Goal: Task Accomplishment & Management: Use online tool/utility

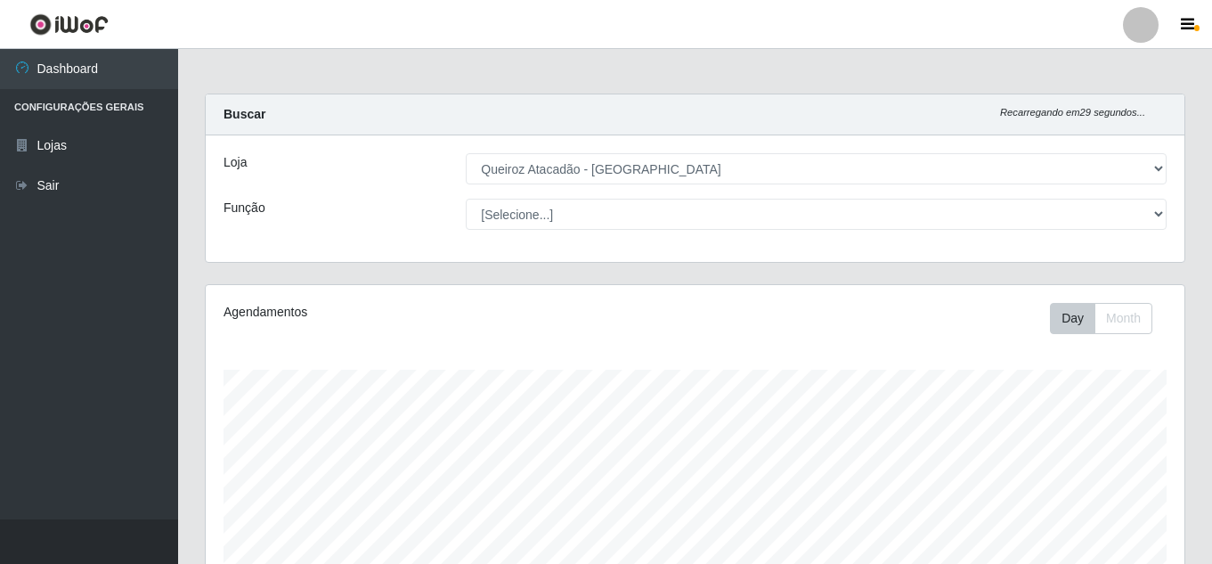
select select "225"
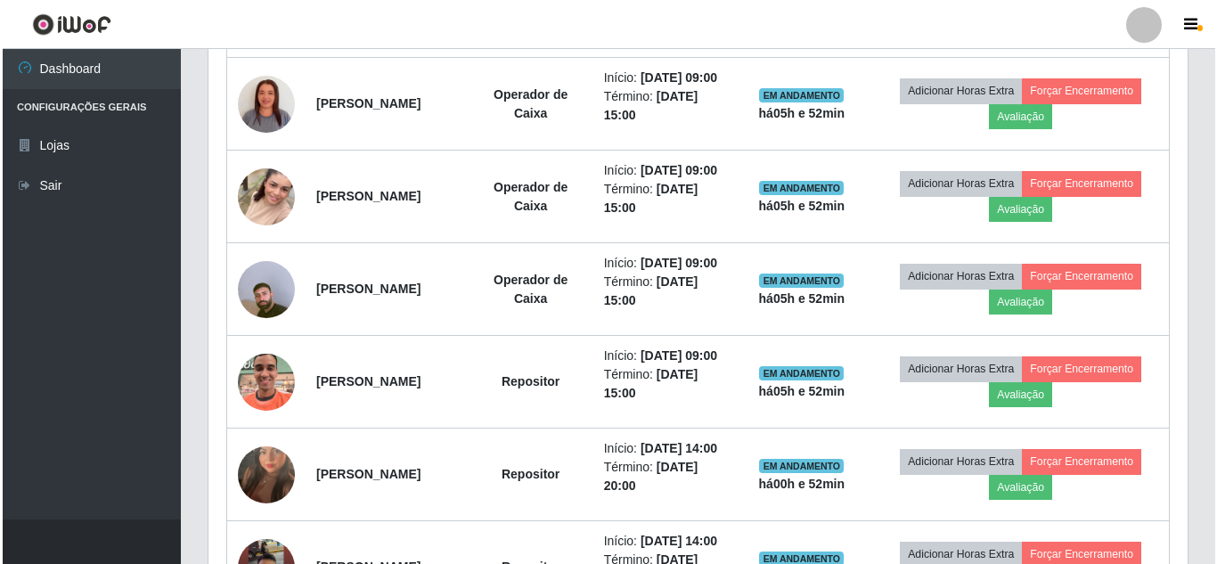
scroll to position [925, 0]
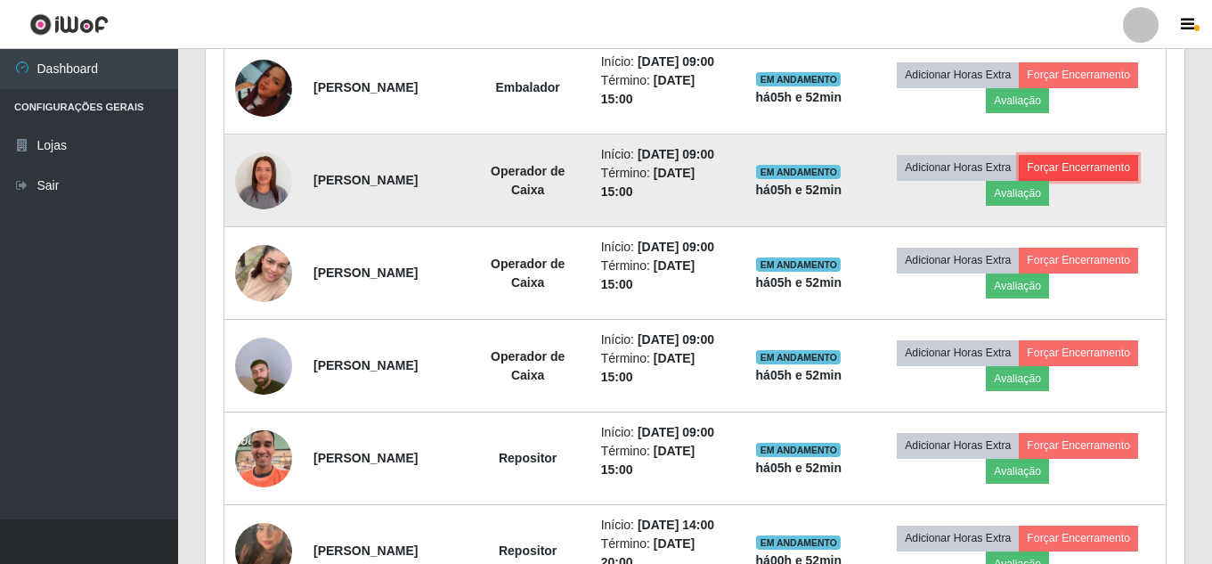
click at [1110, 180] on button "Forçar Encerramento" at bounding box center [1078, 167] width 119 height 25
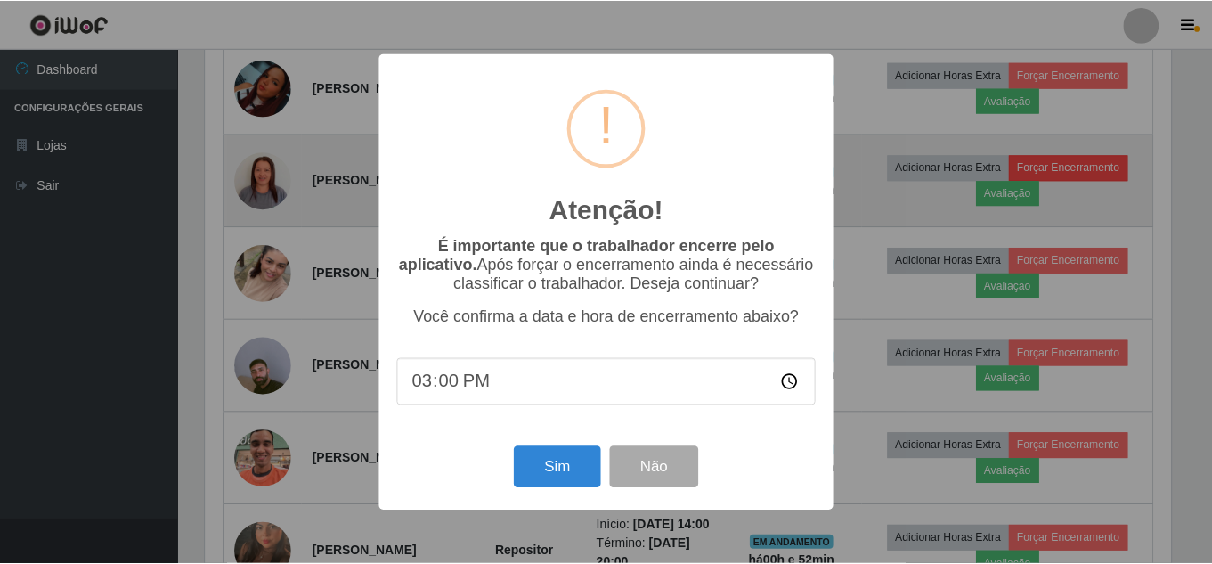
scroll to position [370, 970]
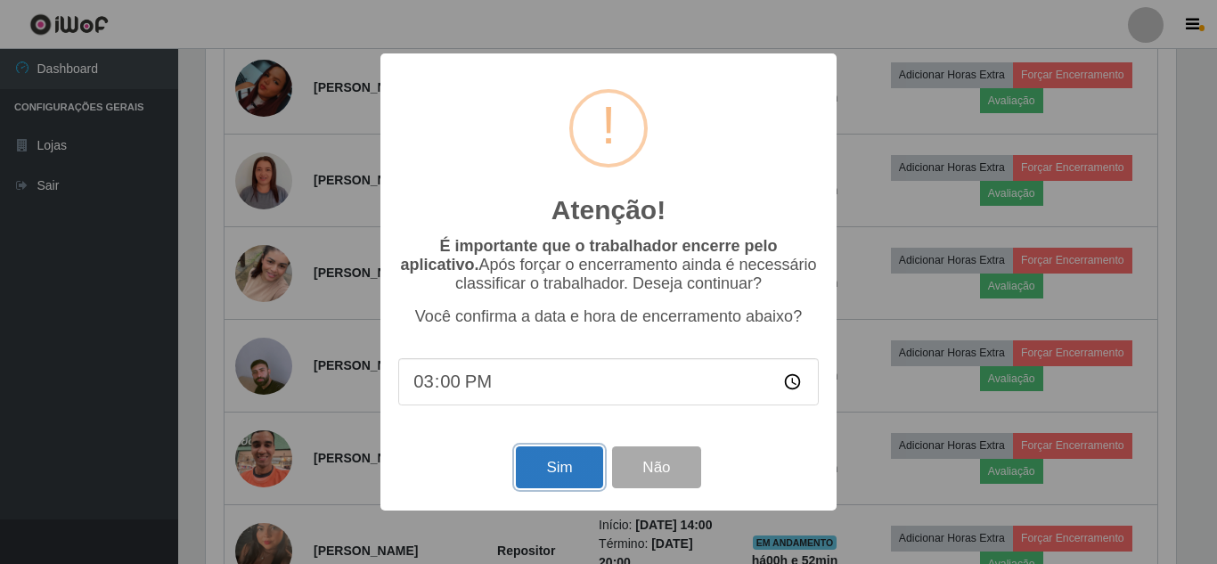
click at [556, 465] on button "Sim" at bounding box center [559, 467] width 86 height 42
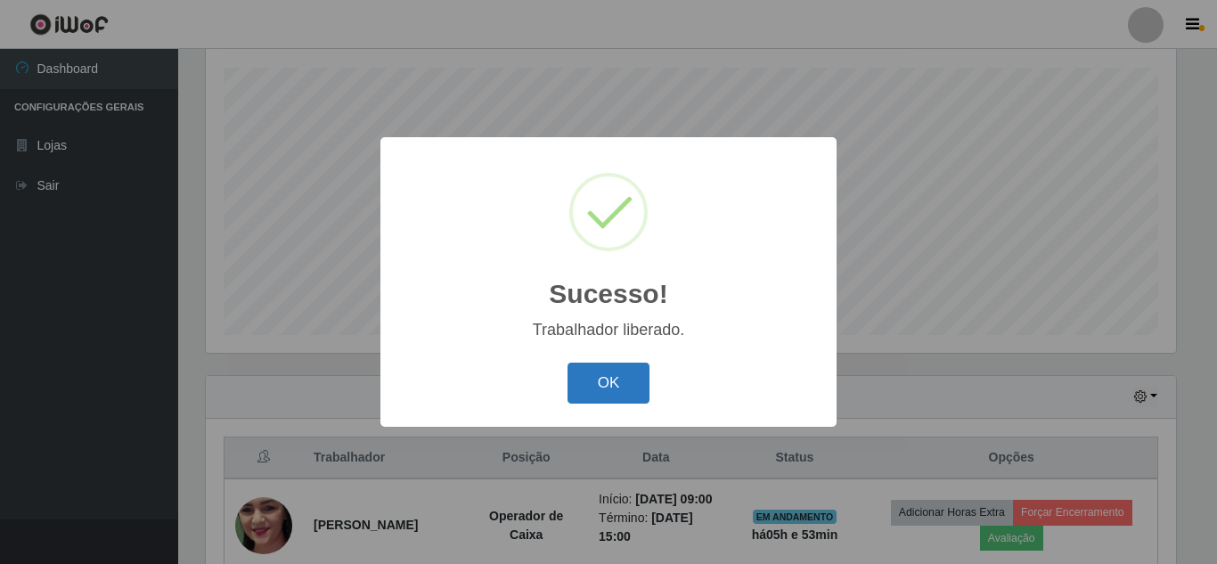
click at [600, 393] on button "OK" at bounding box center [608, 384] width 83 height 42
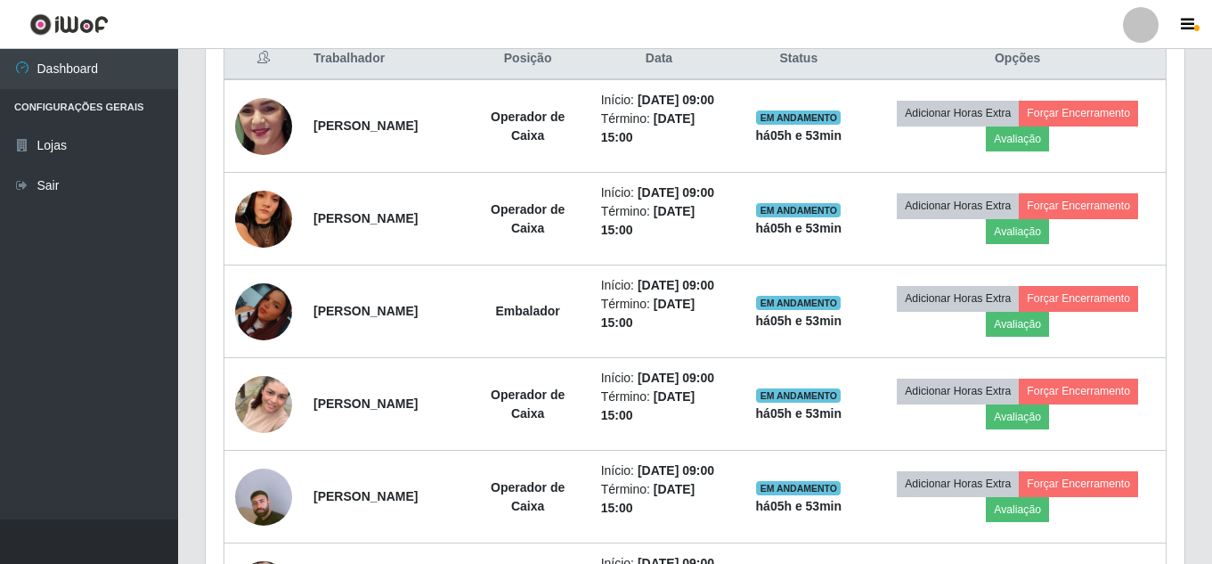
scroll to position [666, 0]
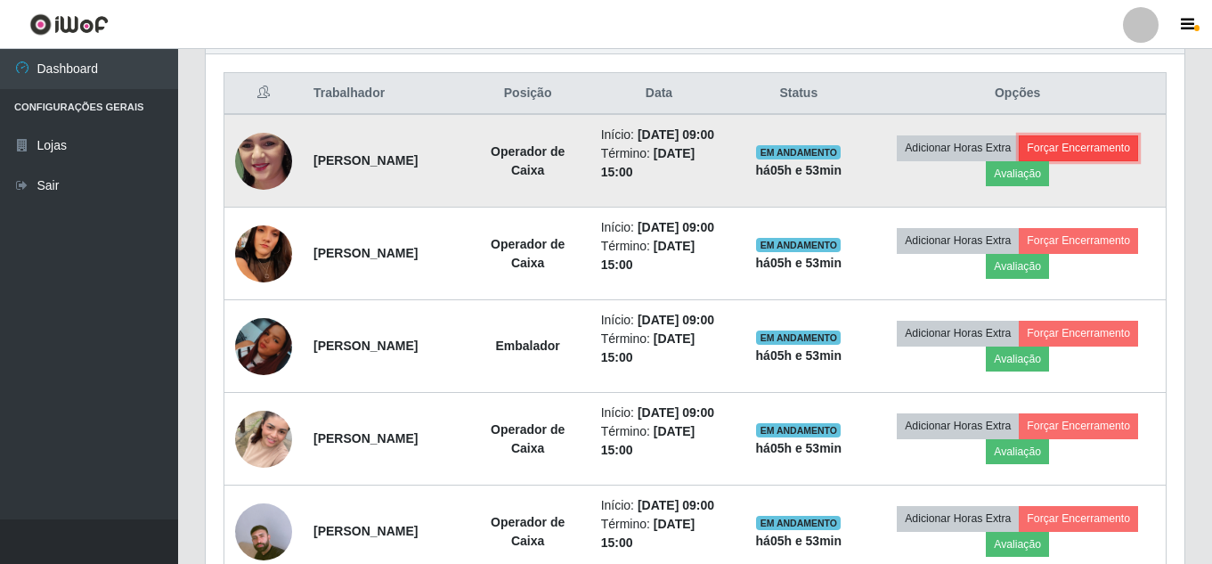
click at [1100, 159] on button "Forçar Encerramento" at bounding box center [1078, 147] width 119 height 25
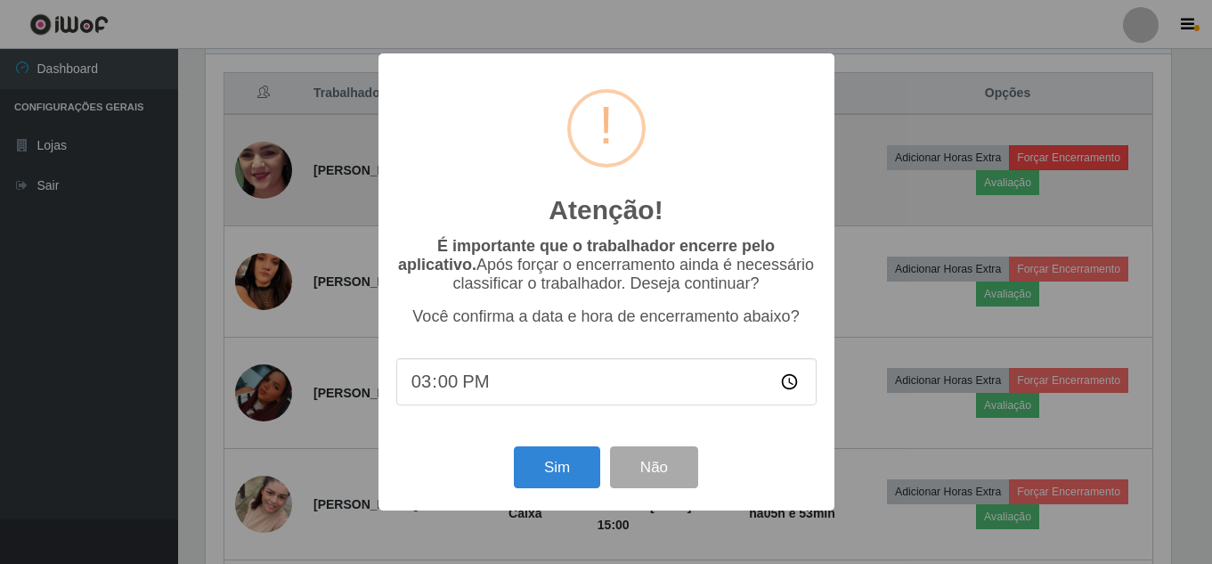
scroll to position [370, 970]
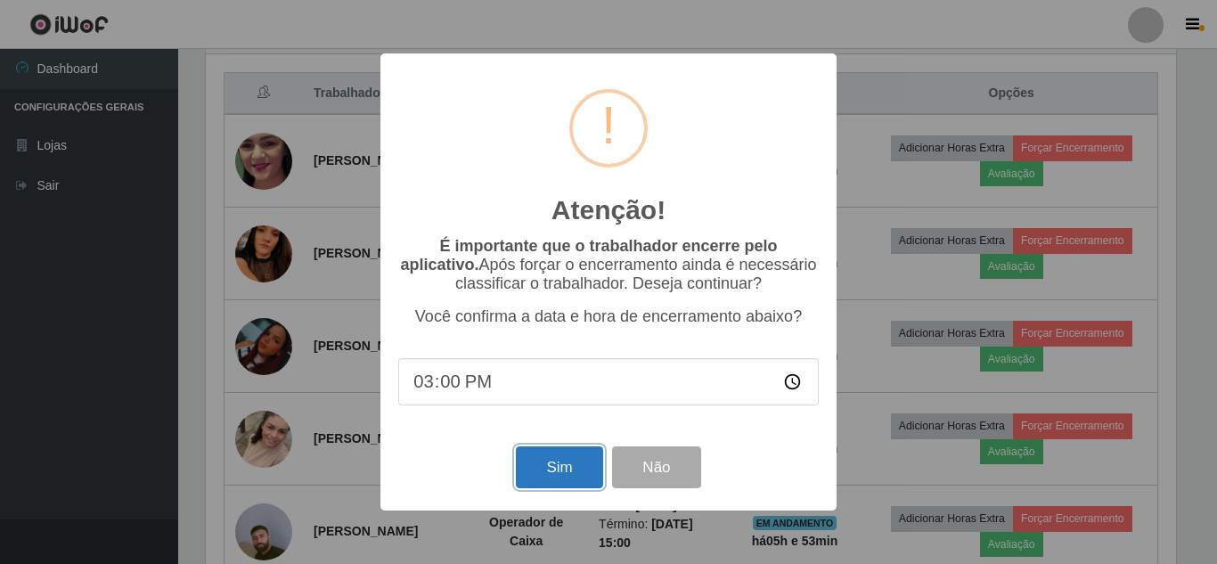
click at [550, 477] on button "Sim" at bounding box center [559, 467] width 86 height 42
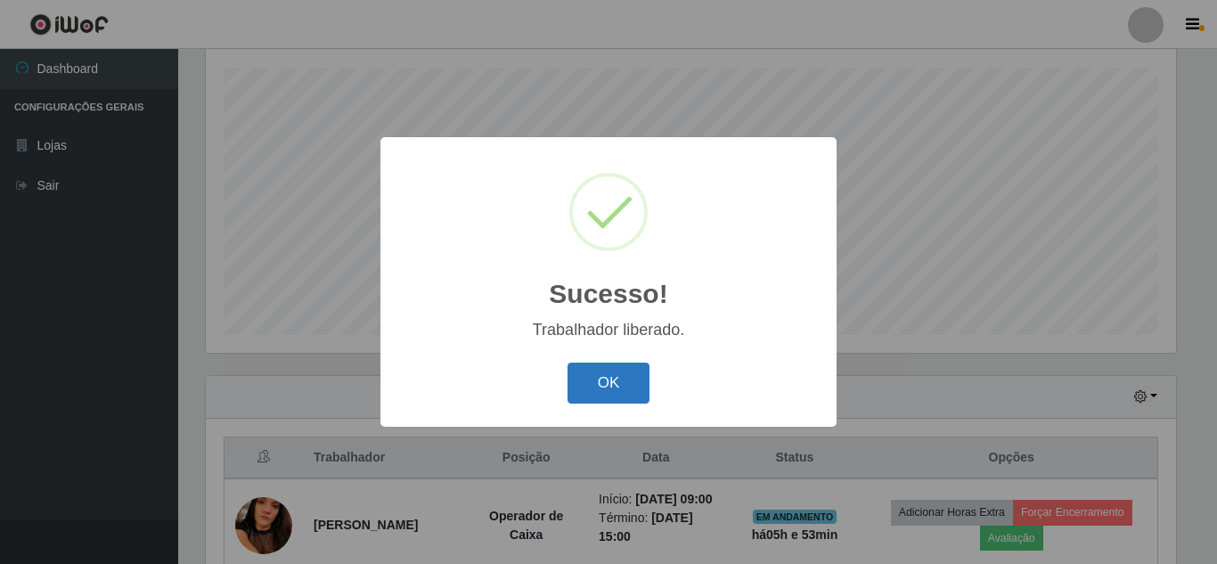
click at [601, 394] on button "OK" at bounding box center [608, 384] width 83 height 42
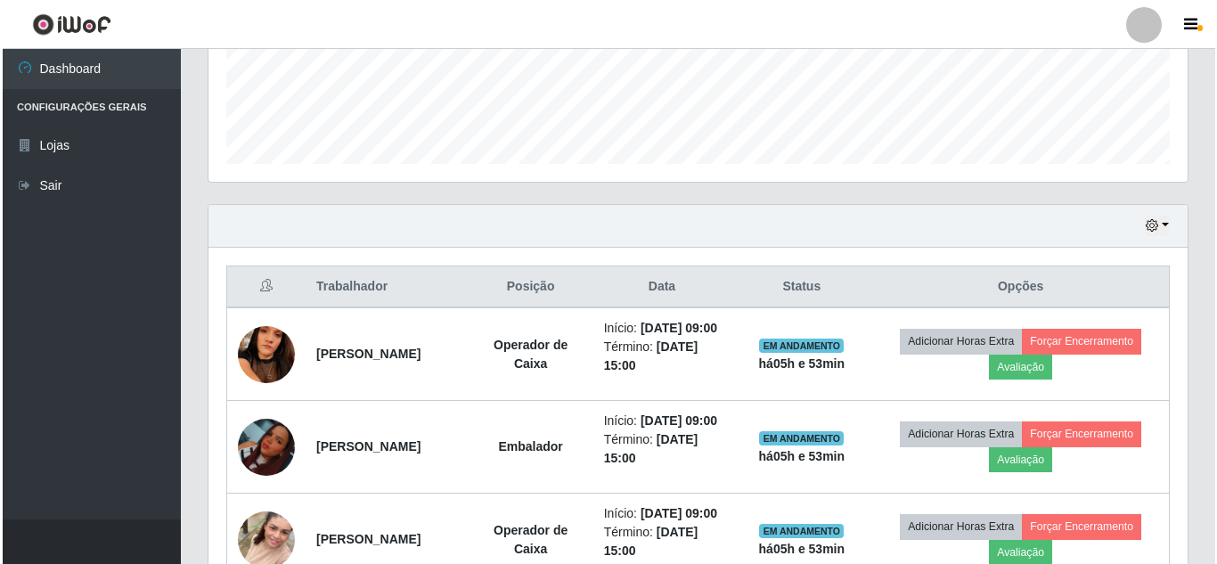
scroll to position [498, 0]
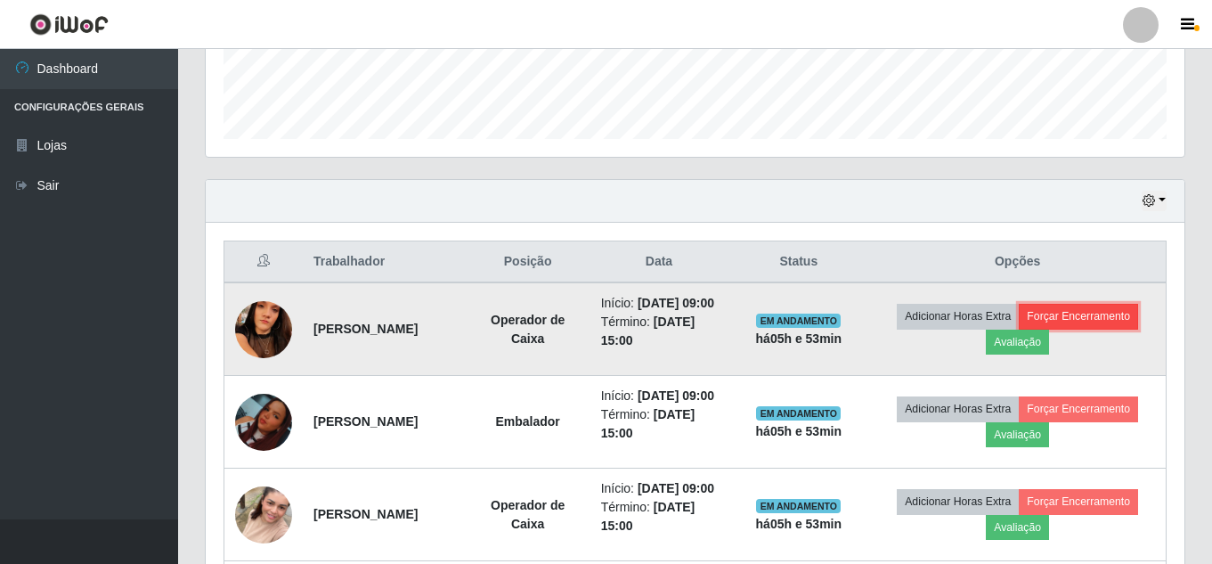
click at [1079, 324] on button "Forçar Encerramento" at bounding box center [1078, 316] width 119 height 25
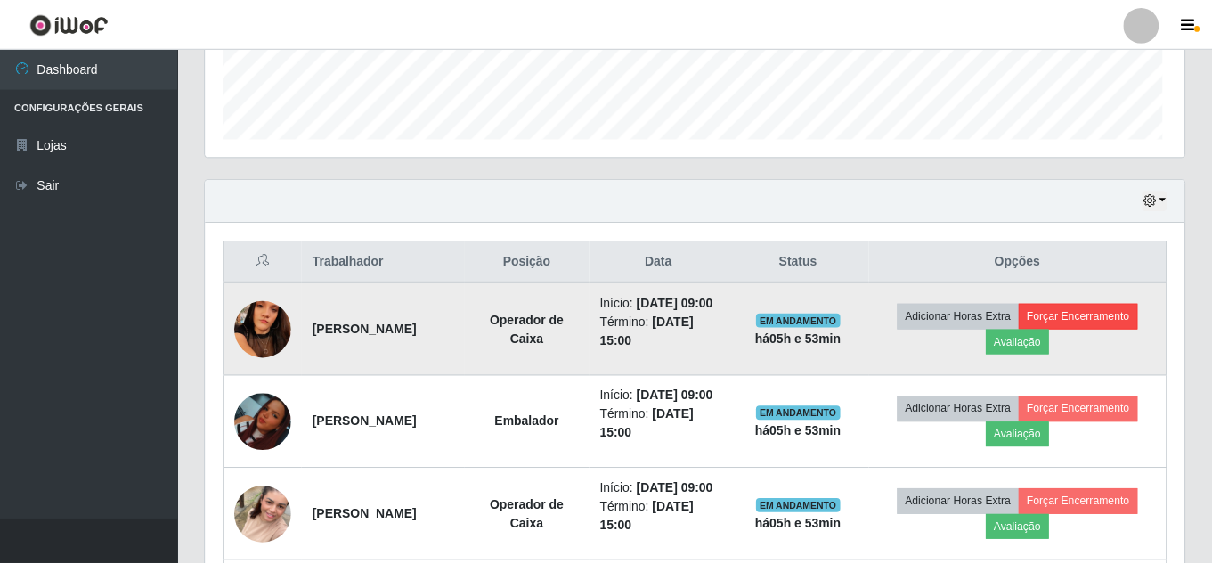
scroll to position [370, 970]
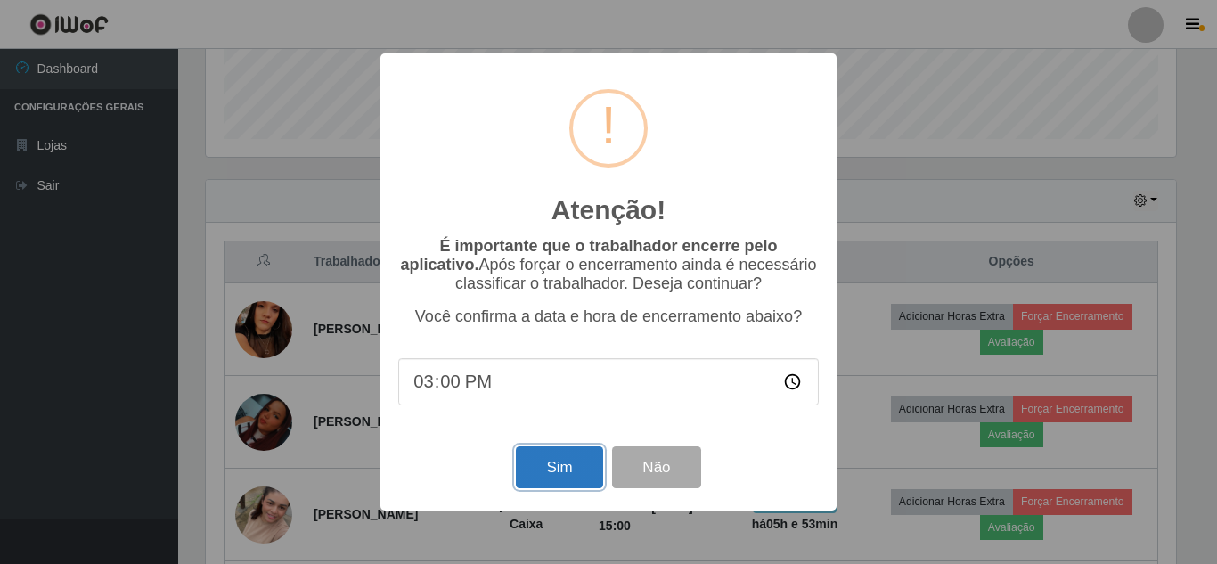
click at [574, 470] on button "Sim" at bounding box center [559, 467] width 86 height 42
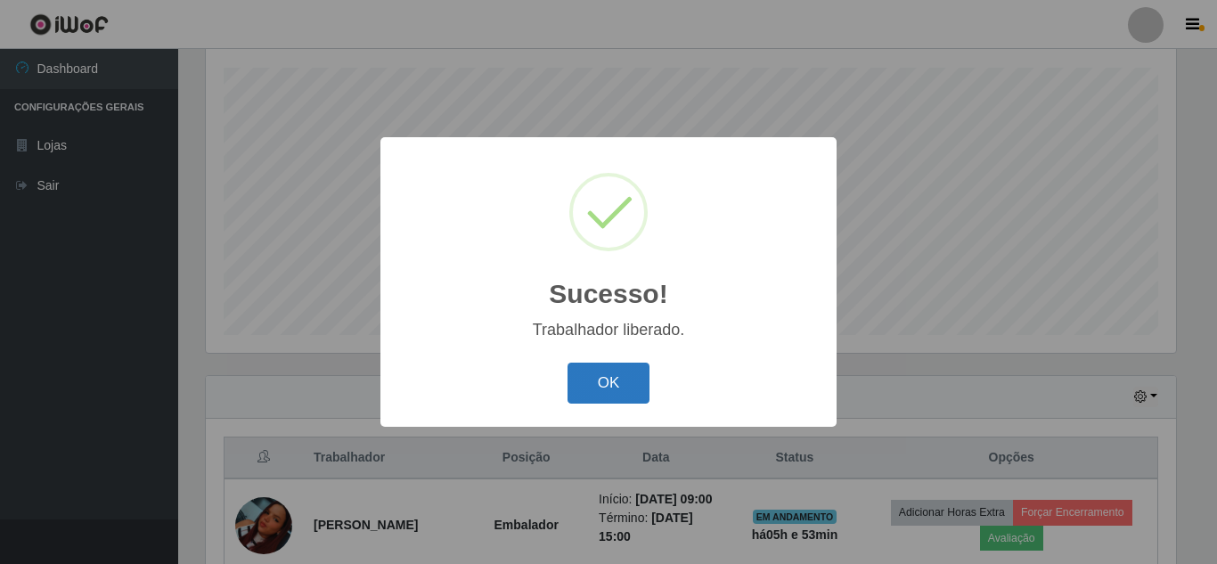
click at [618, 388] on button "OK" at bounding box center [608, 384] width 83 height 42
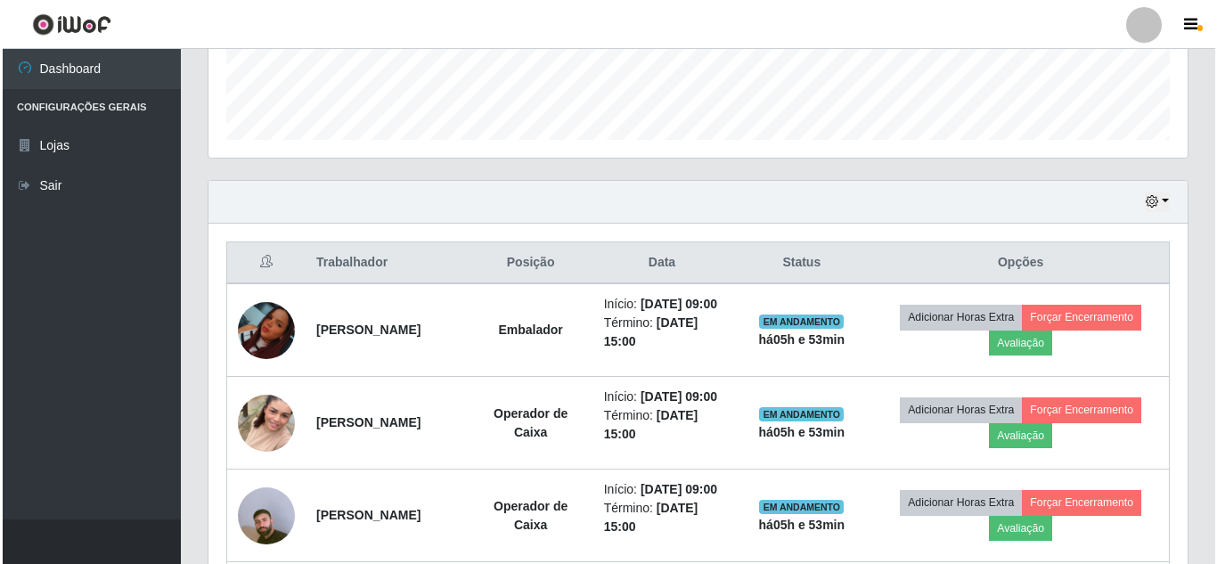
scroll to position [0, 0]
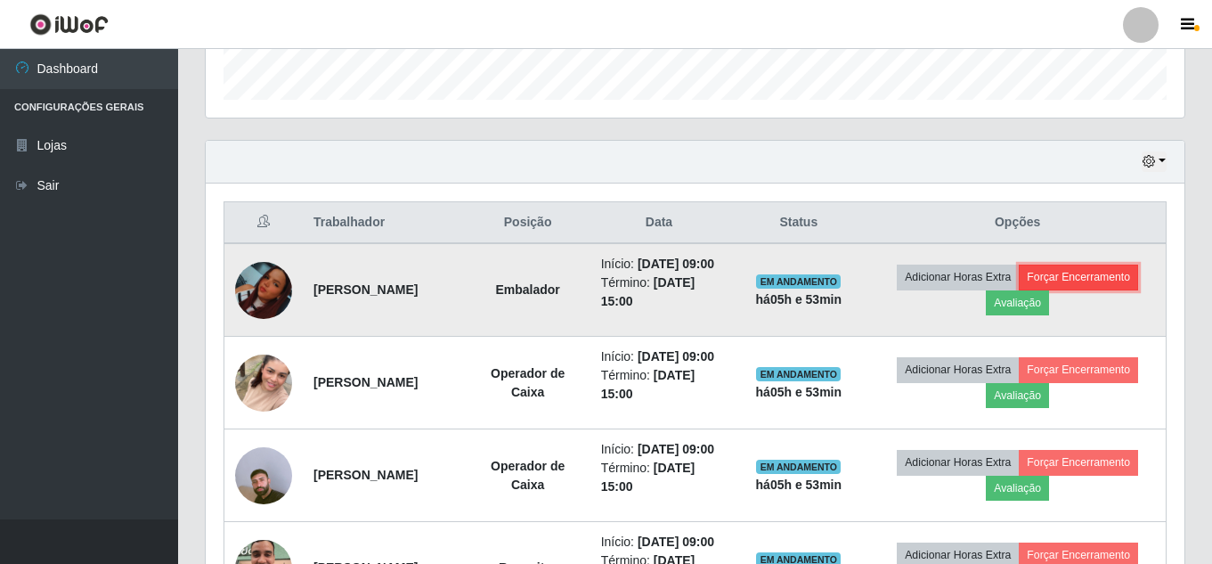
click at [1106, 290] on button "Forçar Encerramento" at bounding box center [1078, 277] width 119 height 25
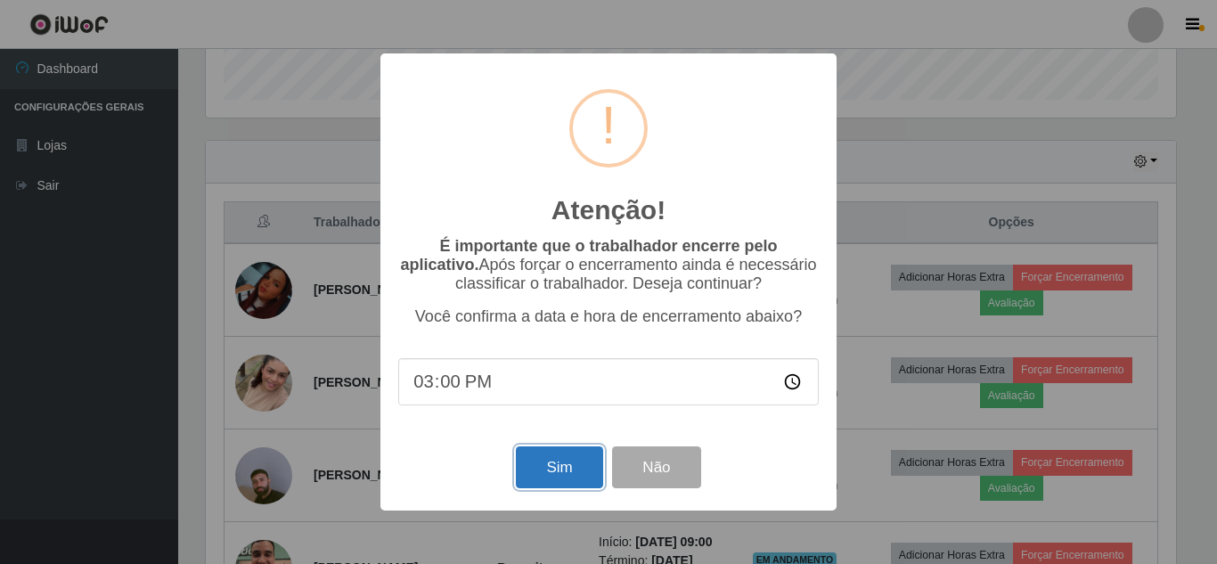
click at [576, 477] on button "Sim" at bounding box center [559, 467] width 86 height 42
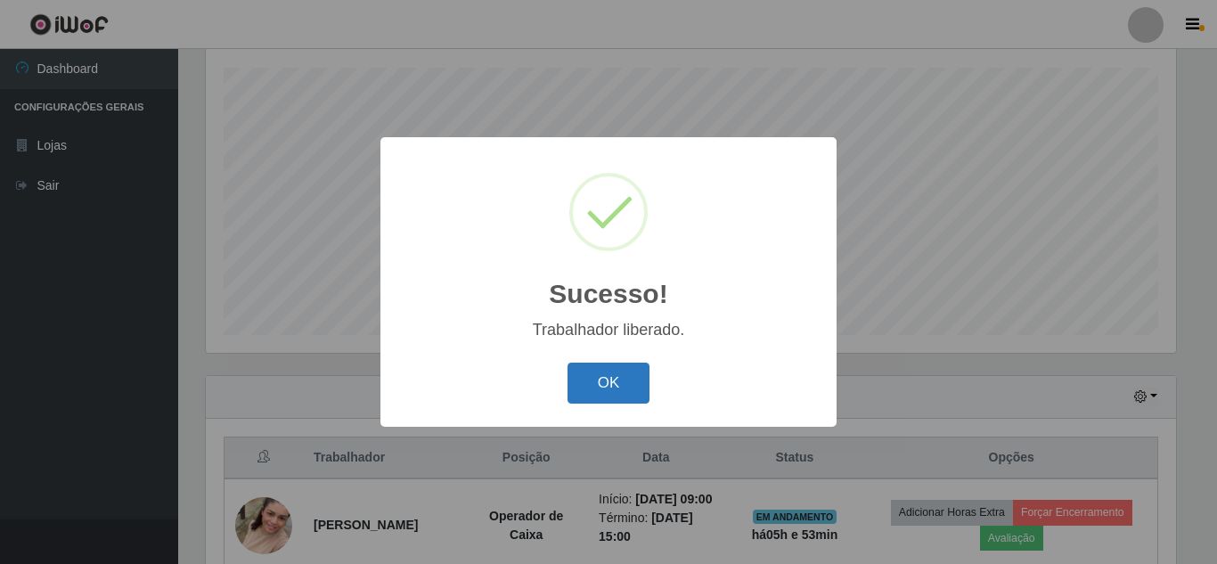
click at [630, 376] on button "OK" at bounding box center [608, 384] width 83 height 42
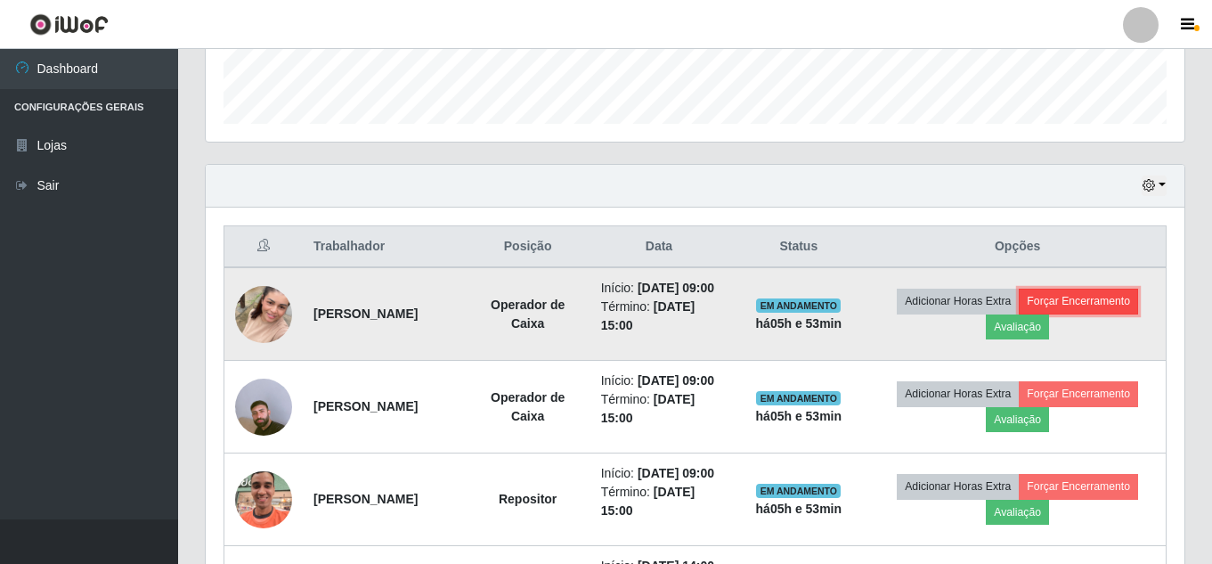
click at [1093, 301] on button "Forçar Encerramento" at bounding box center [1078, 301] width 119 height 25
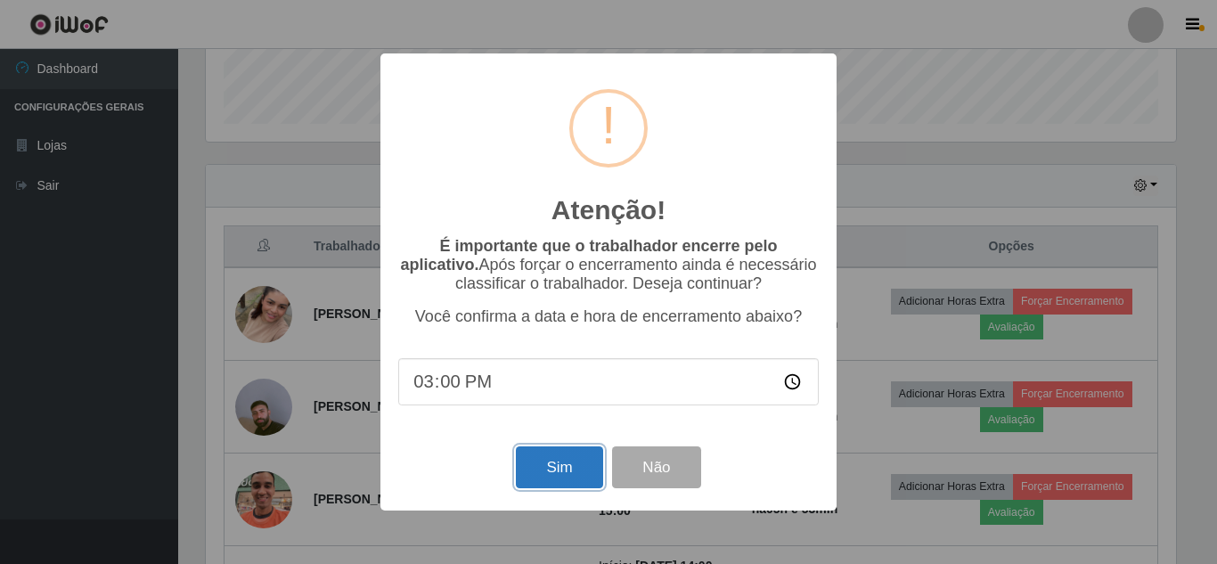
click at [546, 476] on button "Sim" at bounding box center [559, 467] width 86 height 42
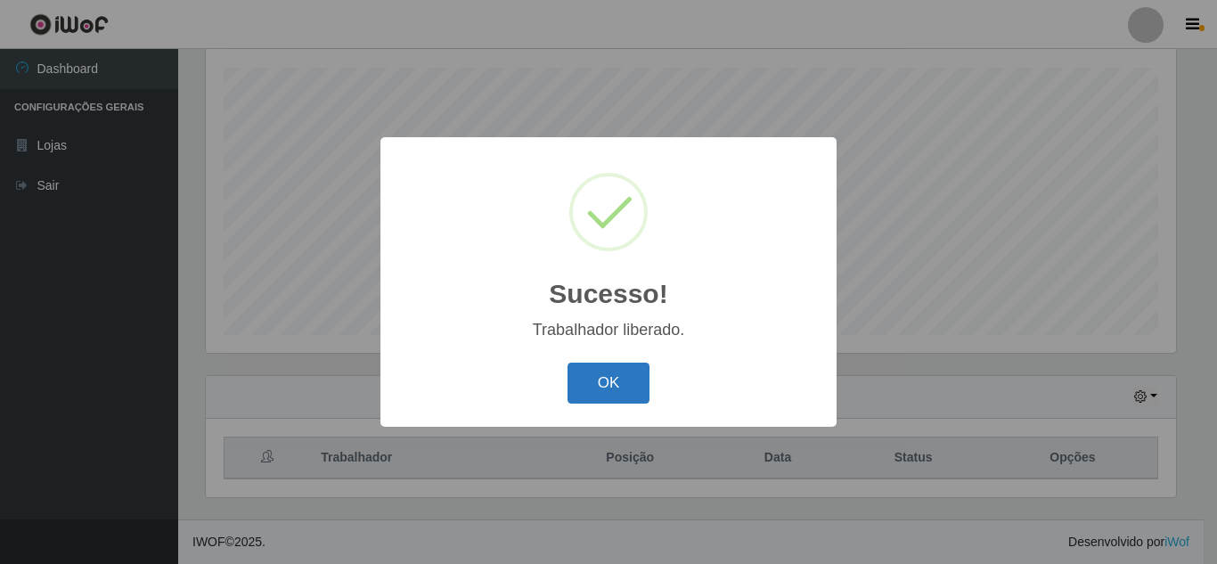
click at [601, 367] on button "OK" at bounding box center [608, 384] width 83 height 42
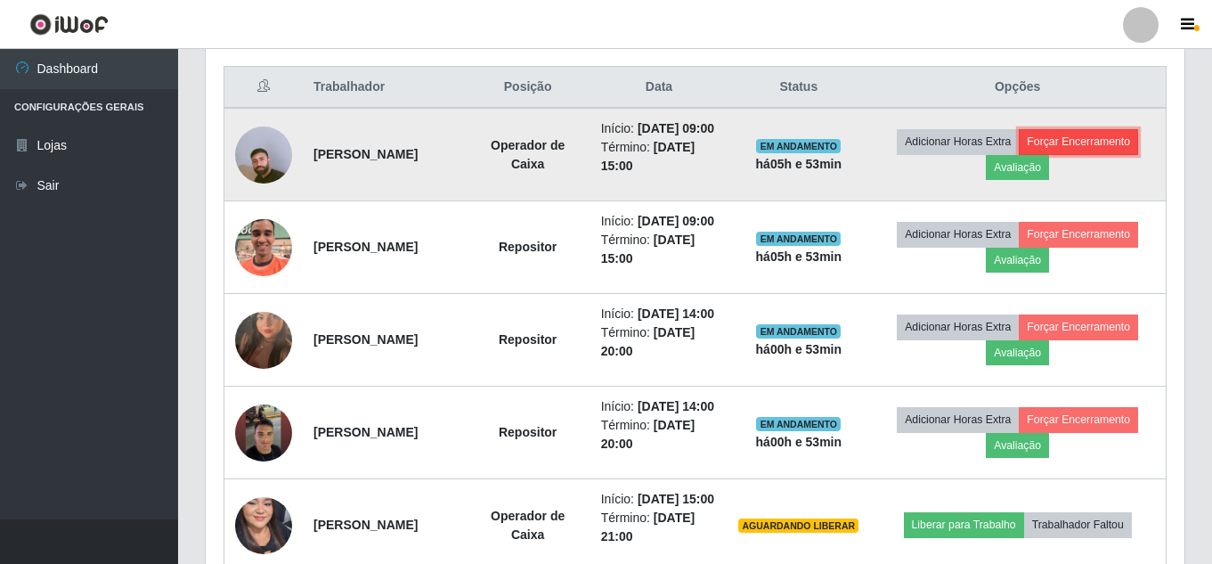
click at [1079, 152] on button "Forçar Encerramento" at bounding box center [1078, 141] width 119 height 25
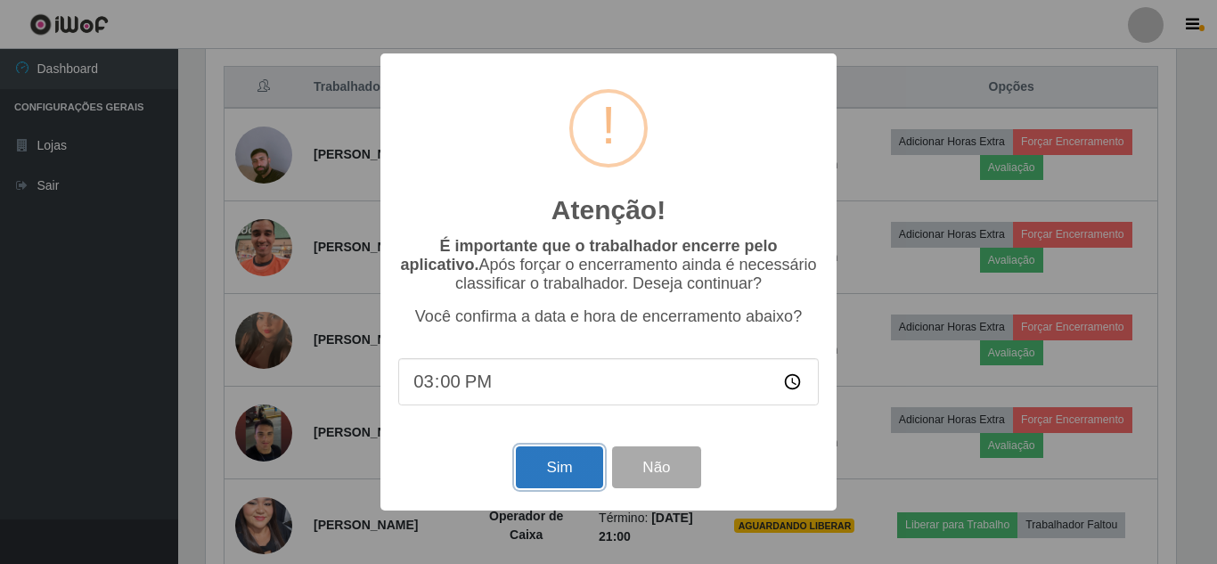
click at [567, 483] on button "Sim" at bounding box center [559, 467] width 86 height 42
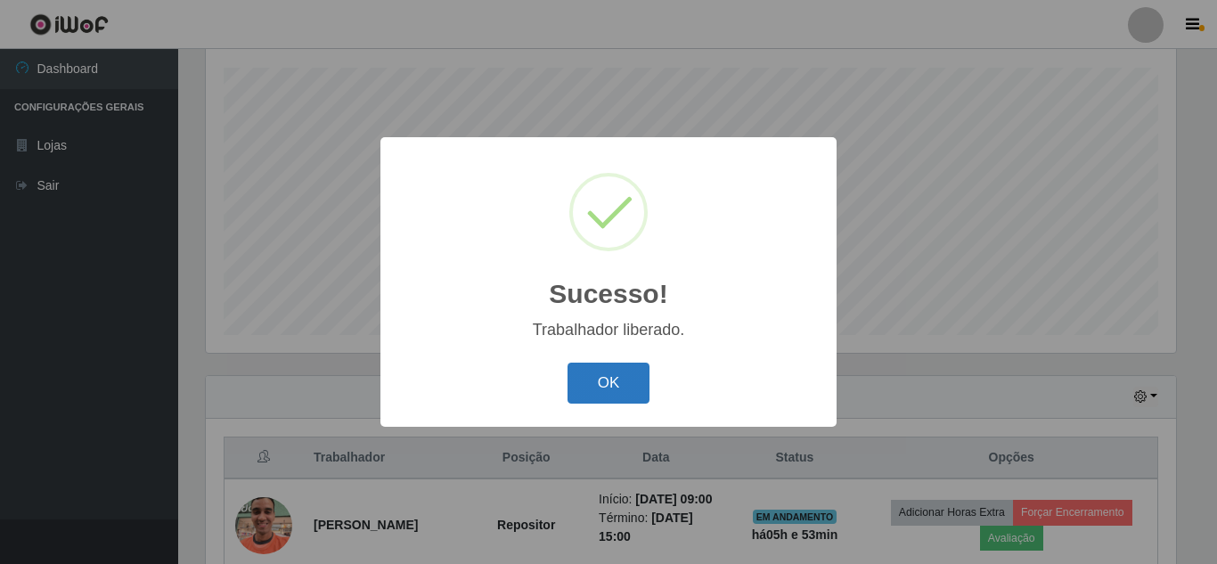
click at [621, 370] on button "OK" at bounding box center [608, 384] width 83 height 42
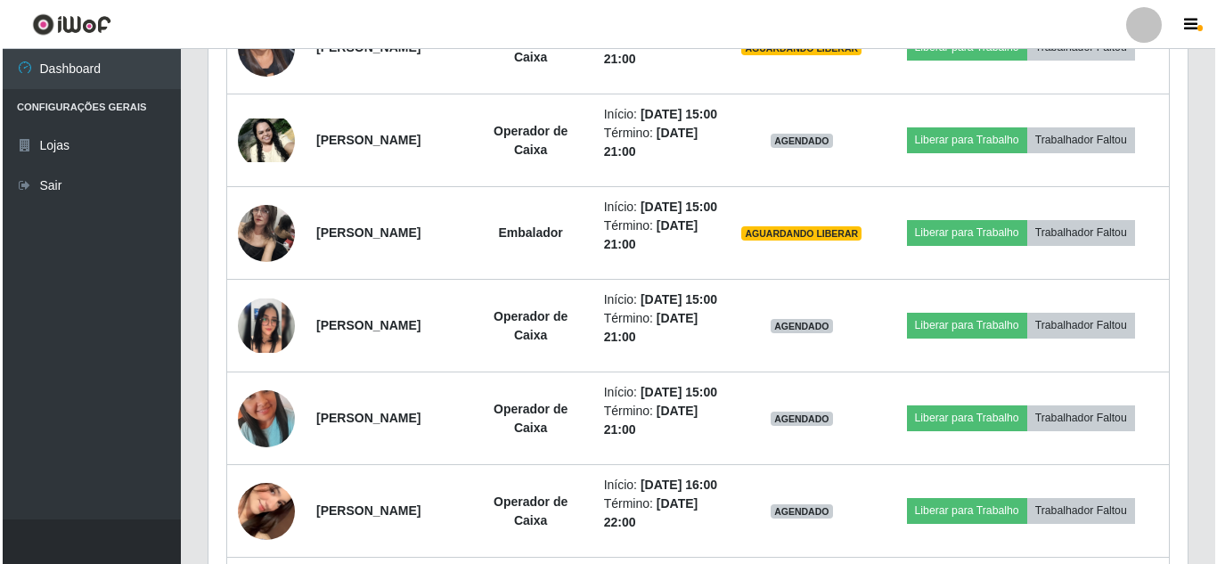
scroll to position [1054, 0]
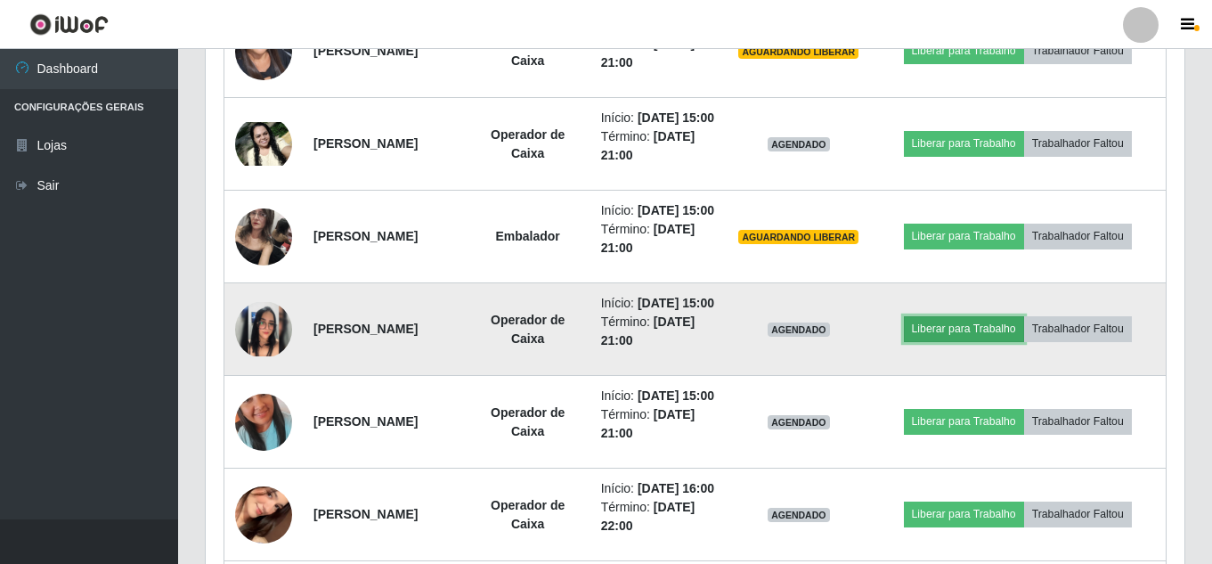
click at [964, 341] on button "Liberar para Trabalho" at bounding box center [964, 328] width 120 height 25
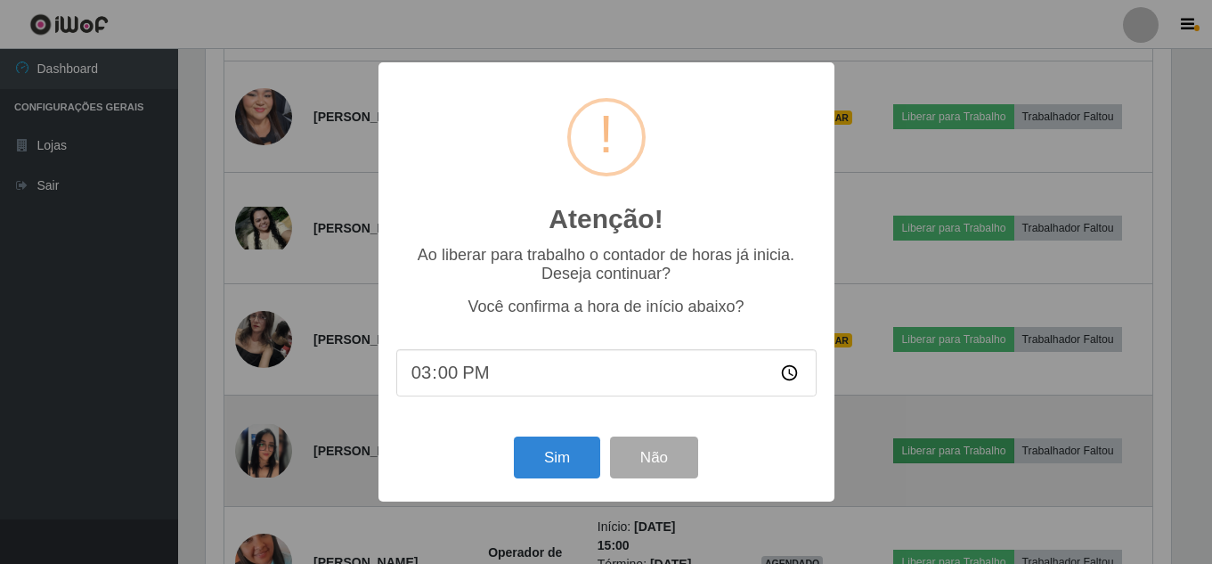
scroll to position [370, 970]
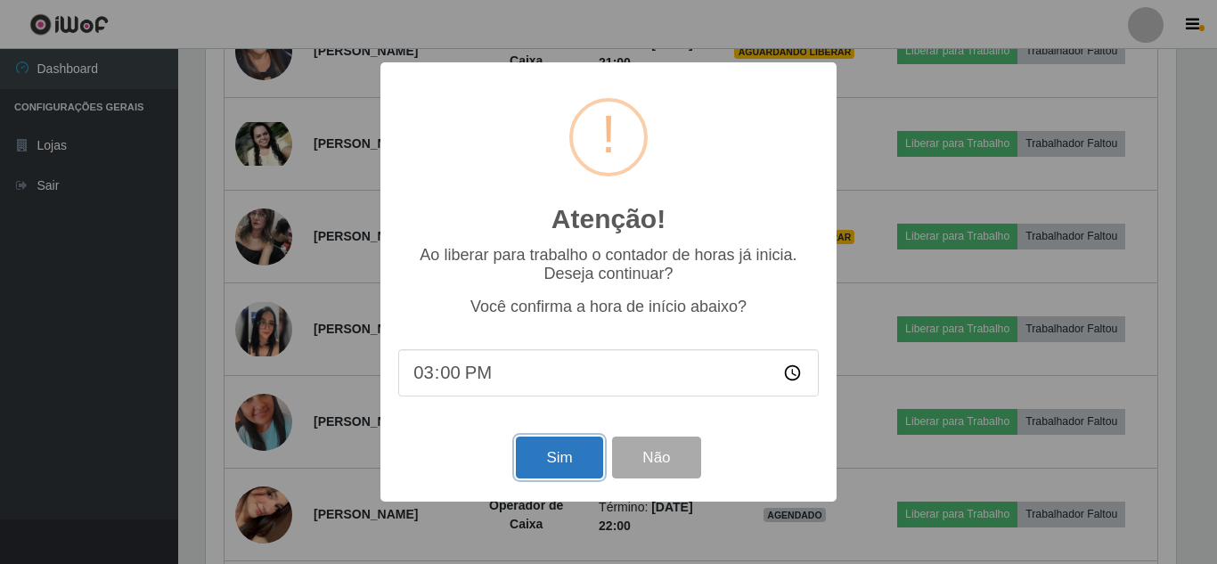
click at [581, 452] on button "Sim" at bounding box center [559, 458] width 86 height 42
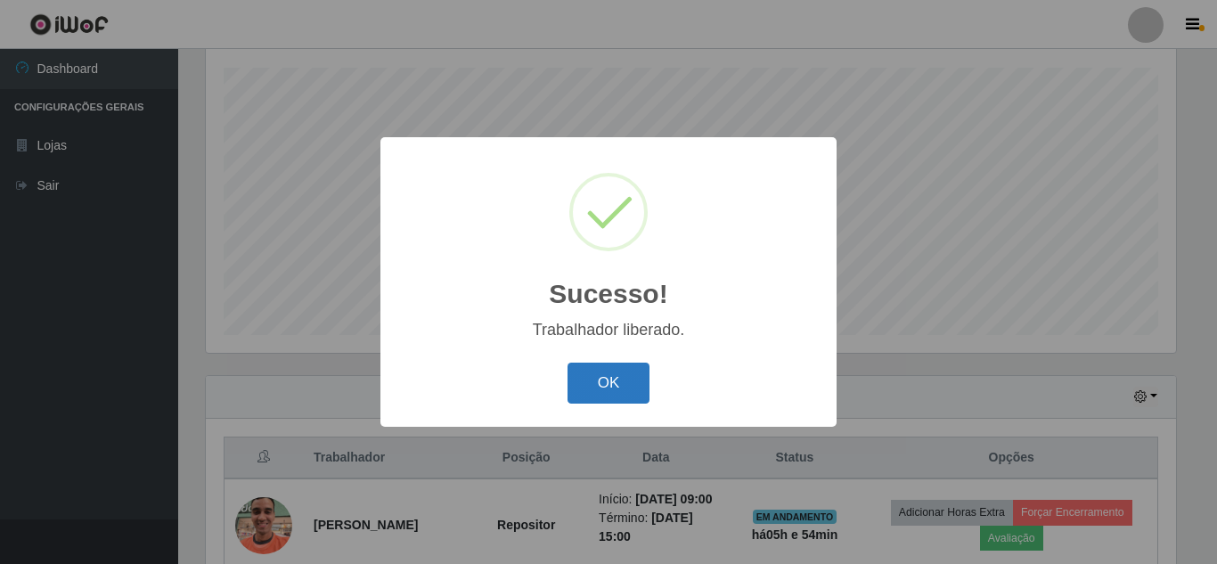
click at [616, 385] on button "OK" at bounding box center [608, 384] width 83 height 42
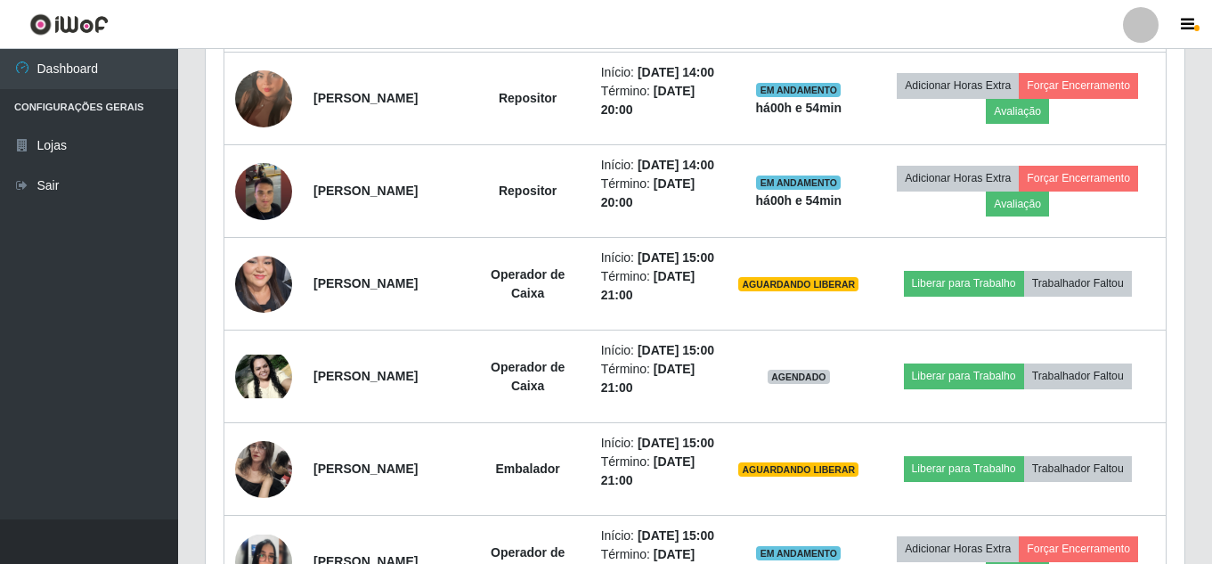
scroll to position [824, 0]
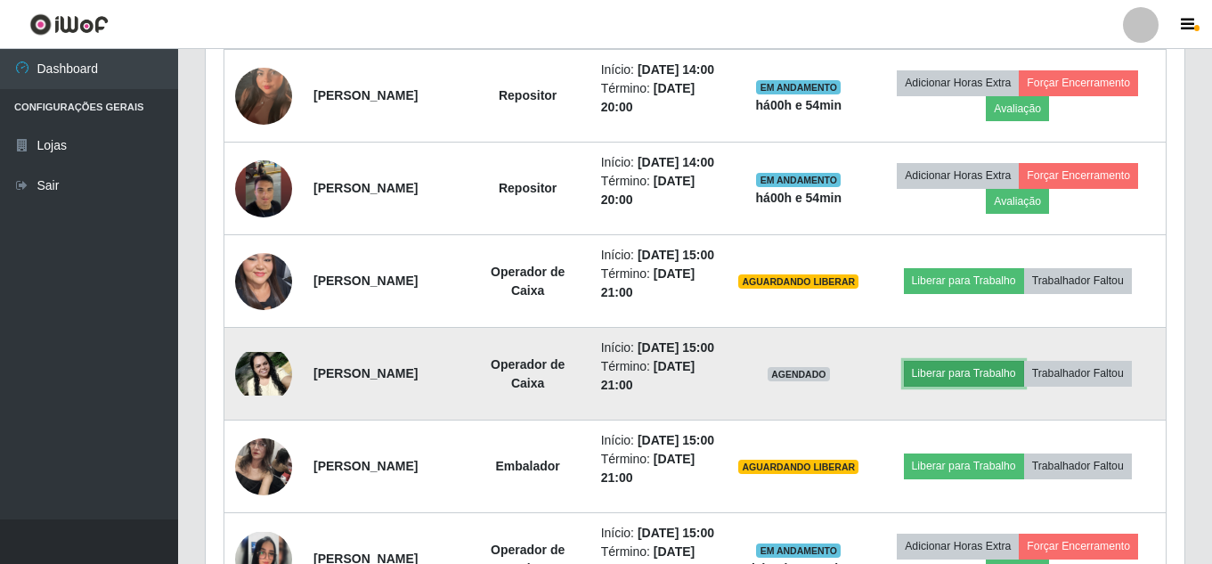
click at [959, 386] on button "Liberar para Trabalho" at bounding box center [964, 373] width 120 height 25
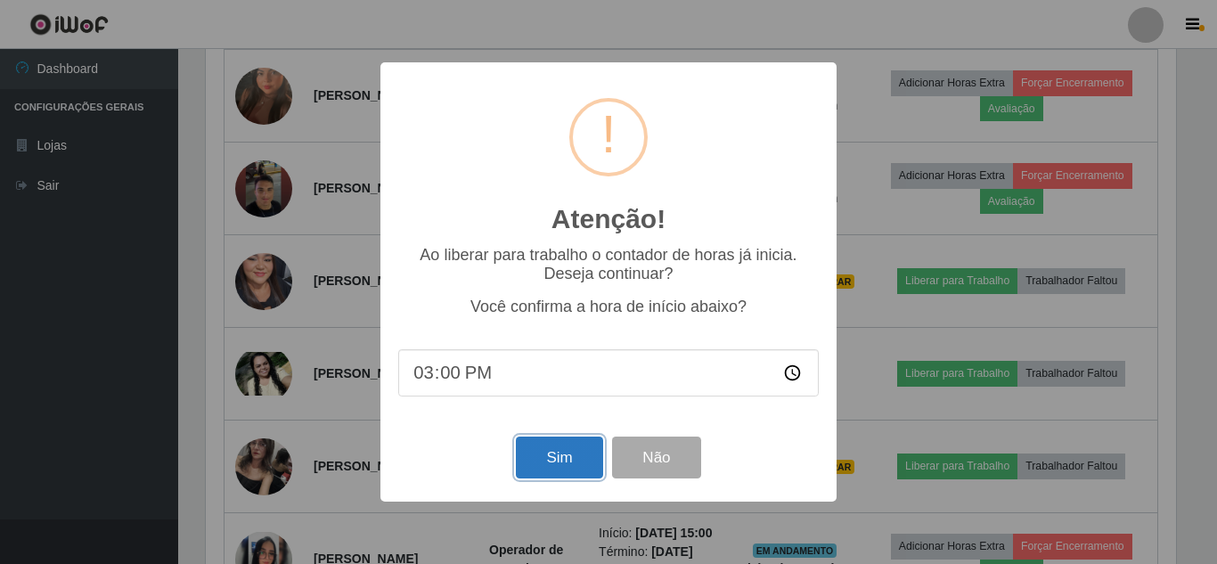
click at [576, 457] on button "Sim" at bounding box center [559, 458] width 86 height 42
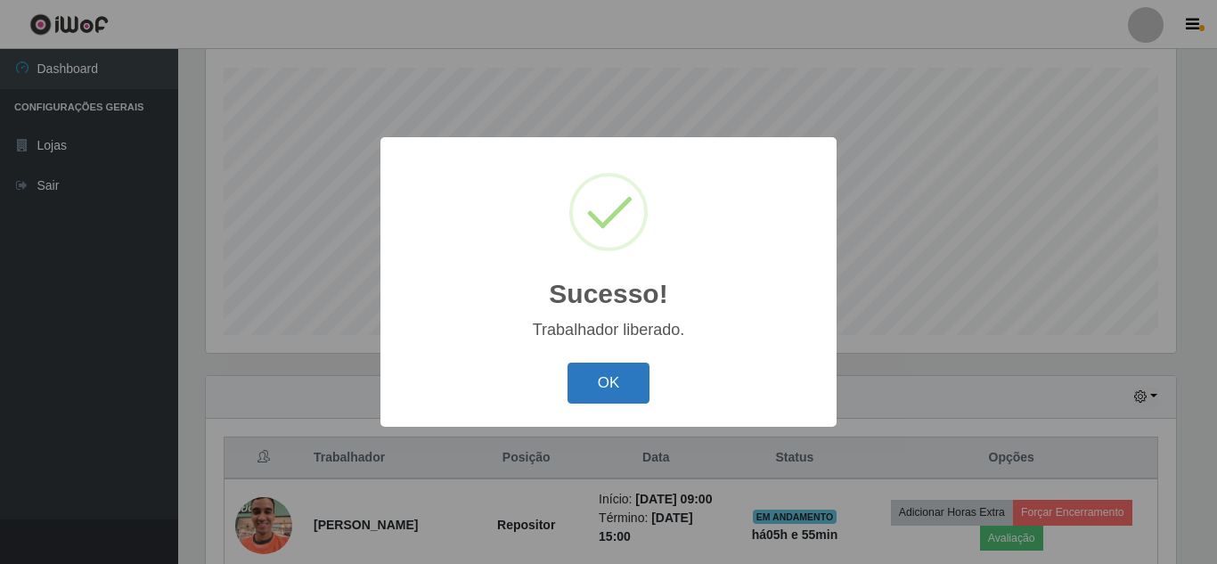
click at [613, 372] on button "OK" at bounding box center [608, 384] width 83 height 42
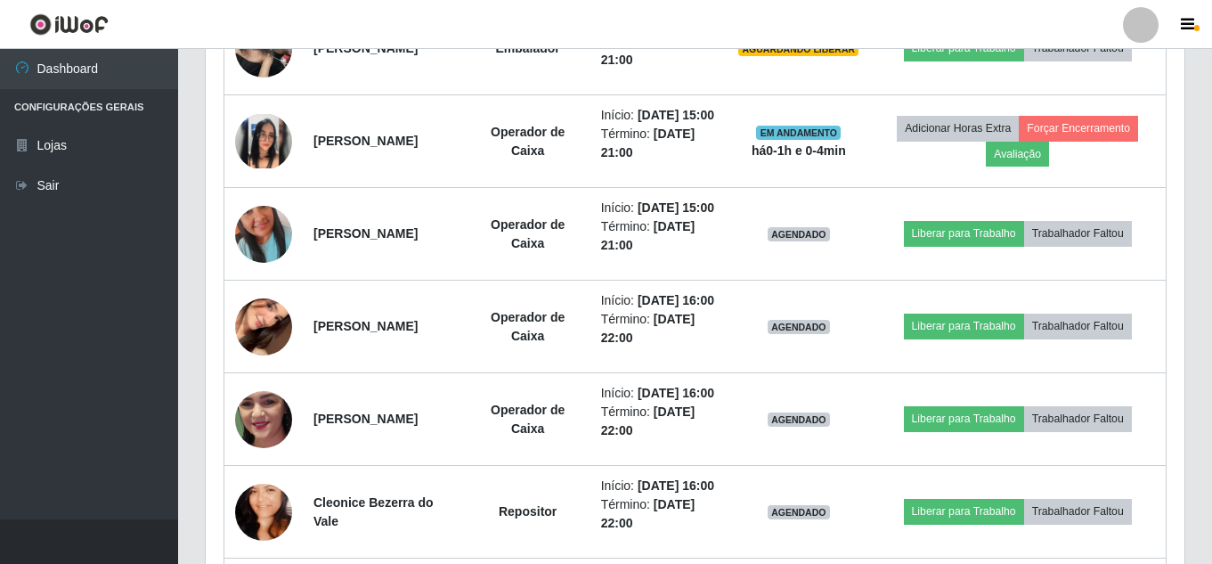
scroll to position [1245, 0]
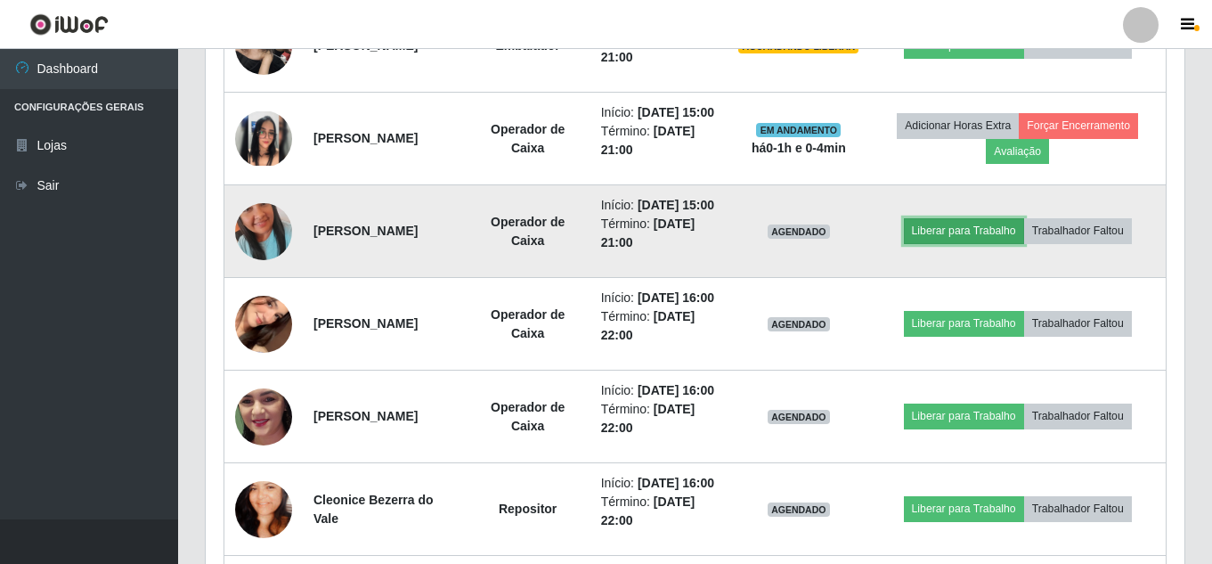
click at [975, 243] on button "Liberar para Trabalho" at bounding box center [964, 230] width 120 height 25
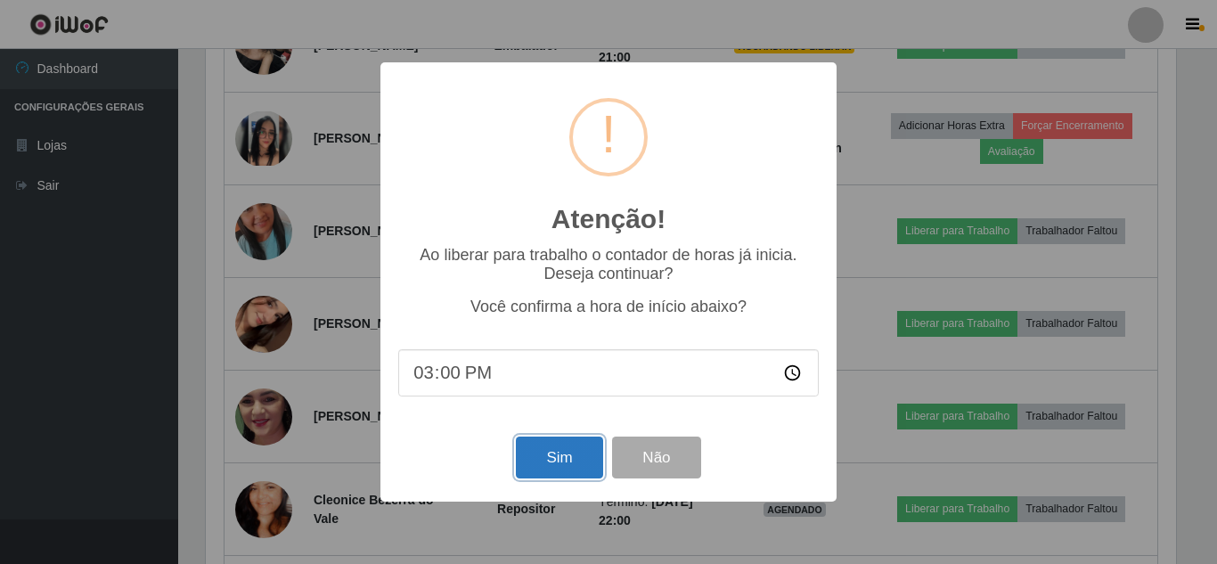
click at [550, 452] on button "Sim" at bounding box center [559, 458] width 86 height 42
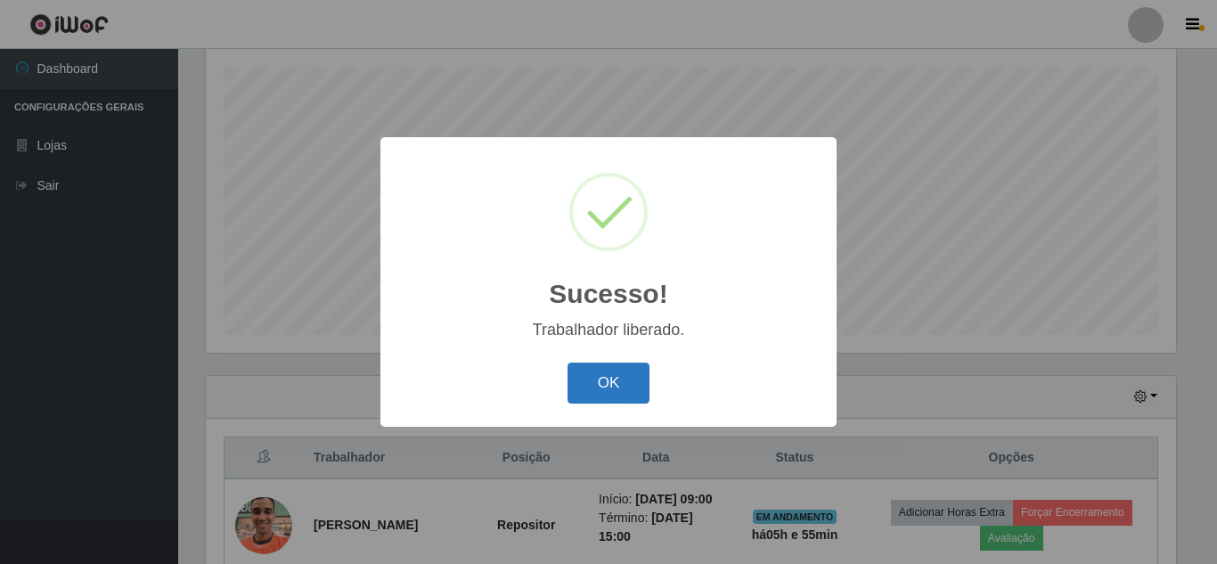
click at [608, 391] on button "OK" at bounding box center [608, 384] width 83 height 42
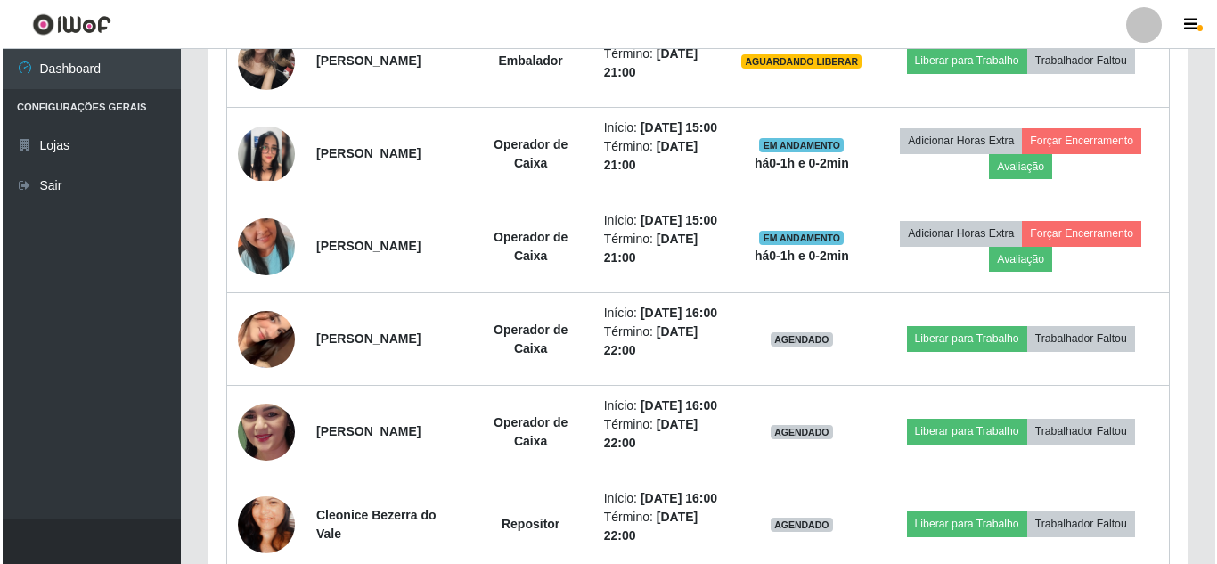
scroll to position [1193, 0]
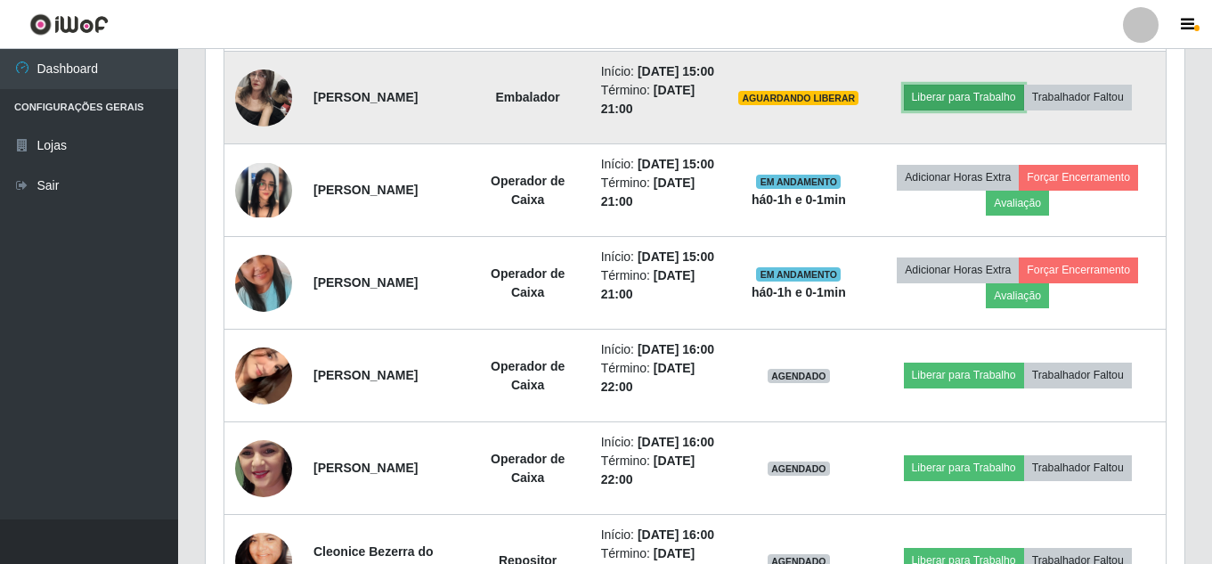
click at [983, 110] on button "Liberar para Trabalho" at bounding box center [964, 97] width 120 height 25
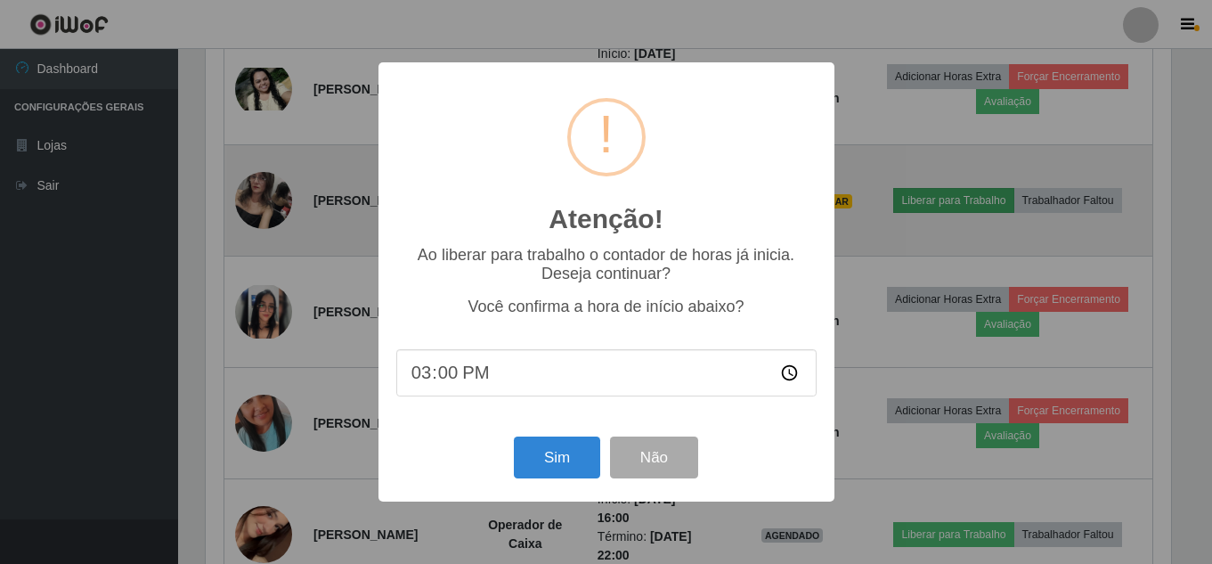
scroll to position [370, 970]
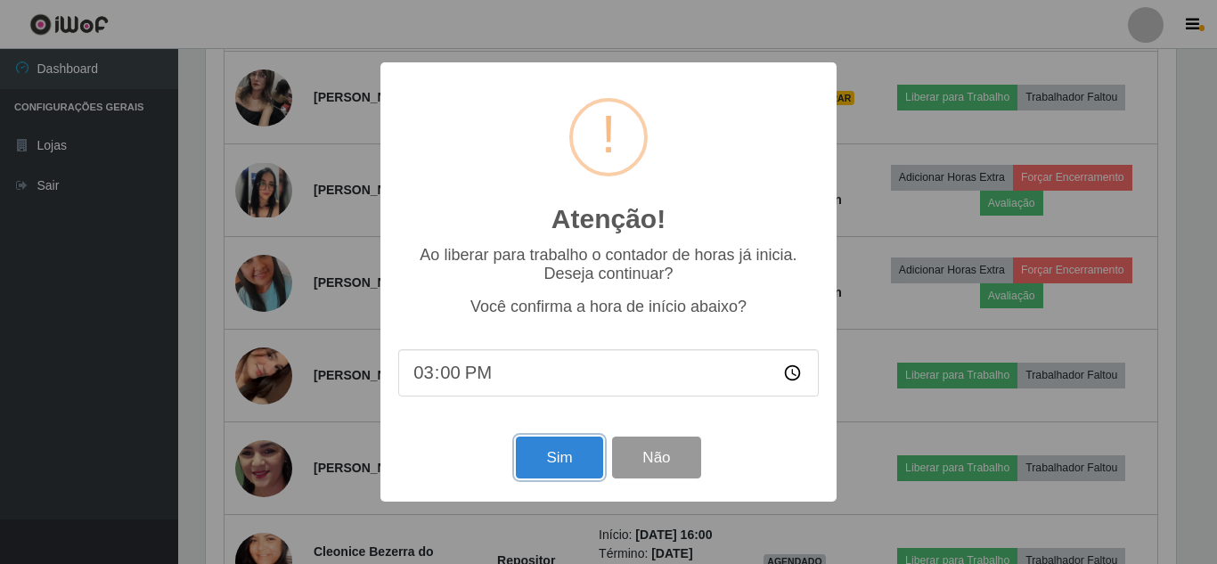
drag, startPoint x: 575, startPoint y: 464, endPoint x: 628, endPoint y: 446, distance: 56.3
click at [584, 461] on button "Sim" at bounding box center [559, 458] width 86 height 42
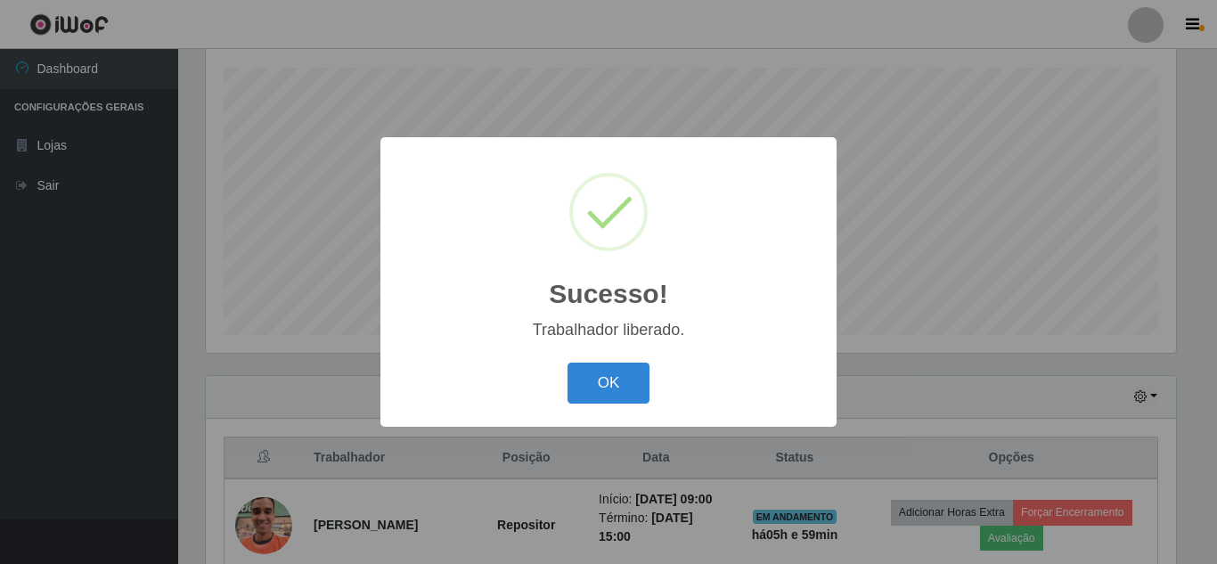
click at [567, 363] on button "OK" at bounding box center [608, 384] width 83 height 42
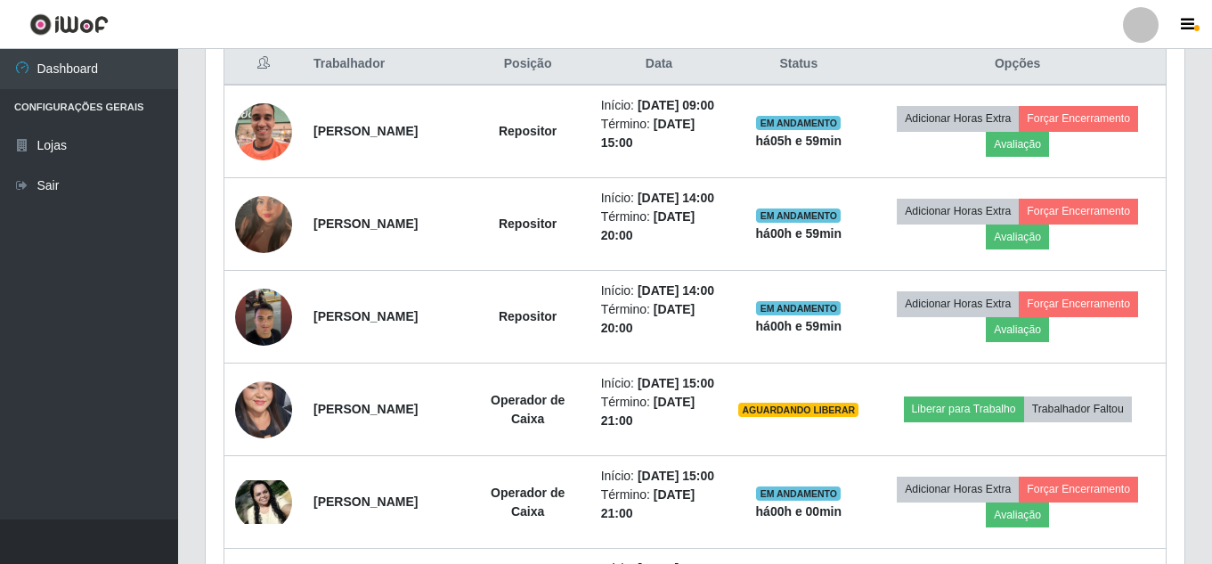
scroll to position [747, 0]
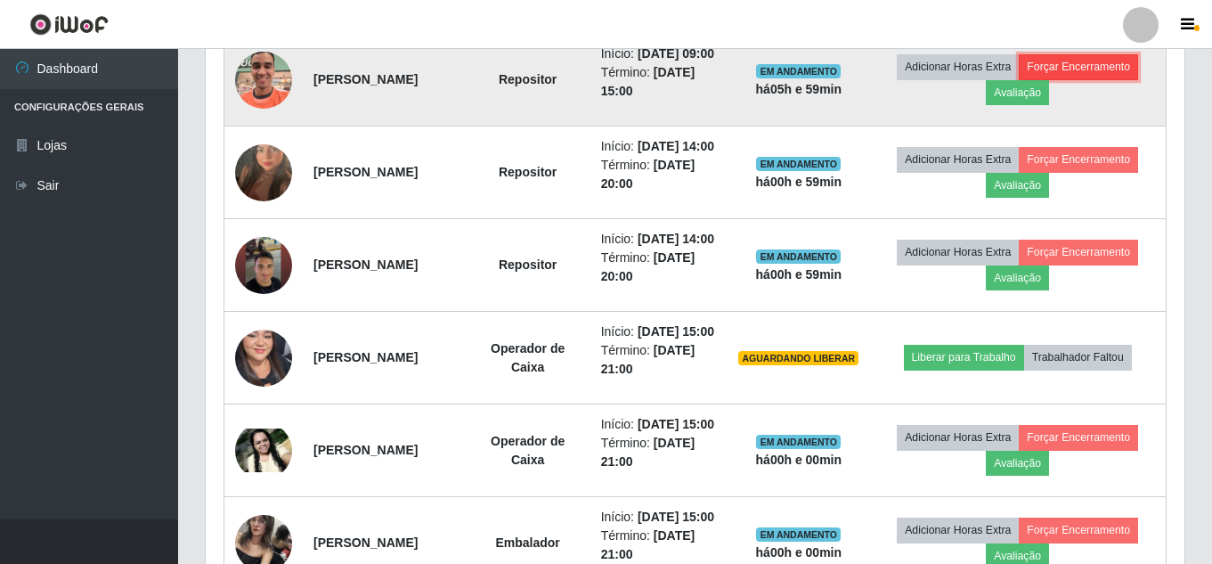
click at [1086, 75] on button "Forçar Encerramento" at bounding box center [1078, 66] width 119 height 25
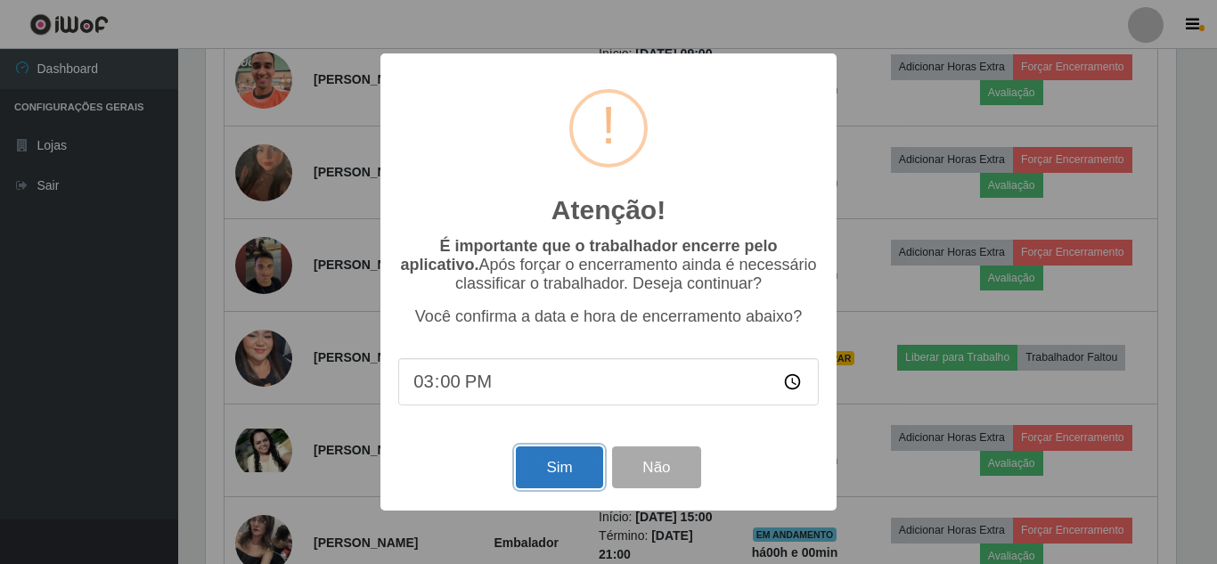
click at [557, 469] on button "Sim" at bounding box center [559, 467] width 86 height 42
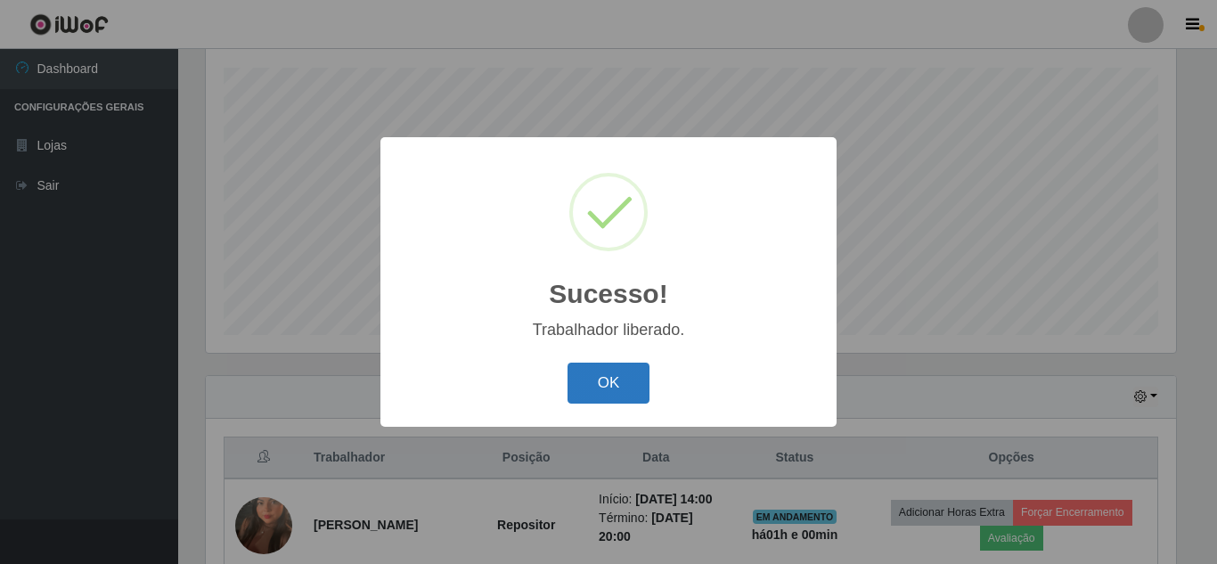
click at [621, 382] on button "OK" at bounding box center [608, 384] width 83 height 42
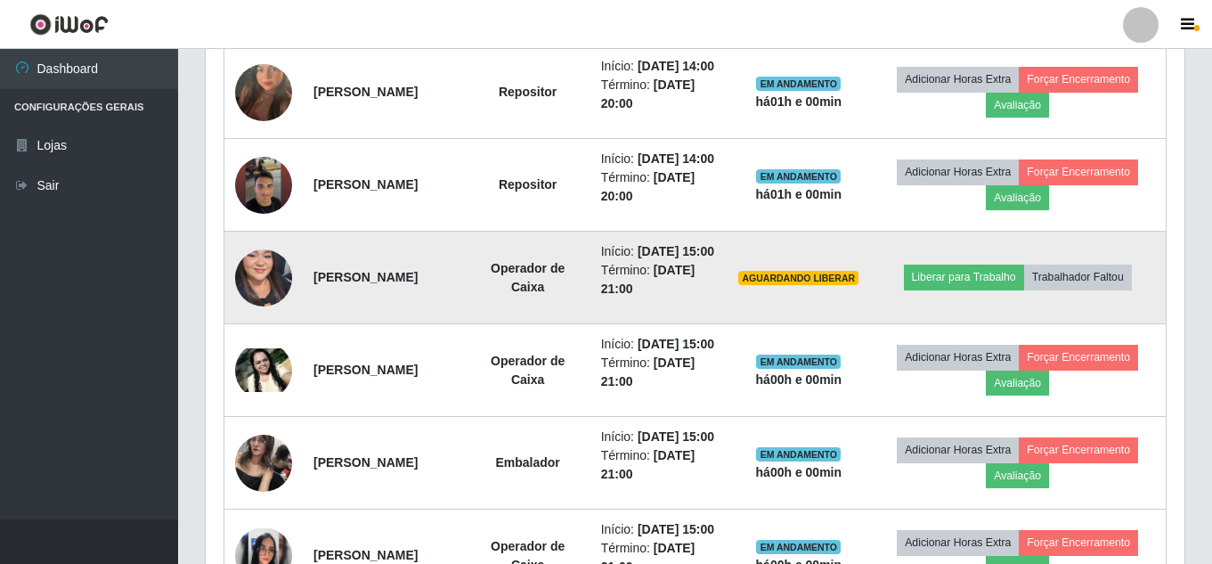
scroll to position [725, 0]
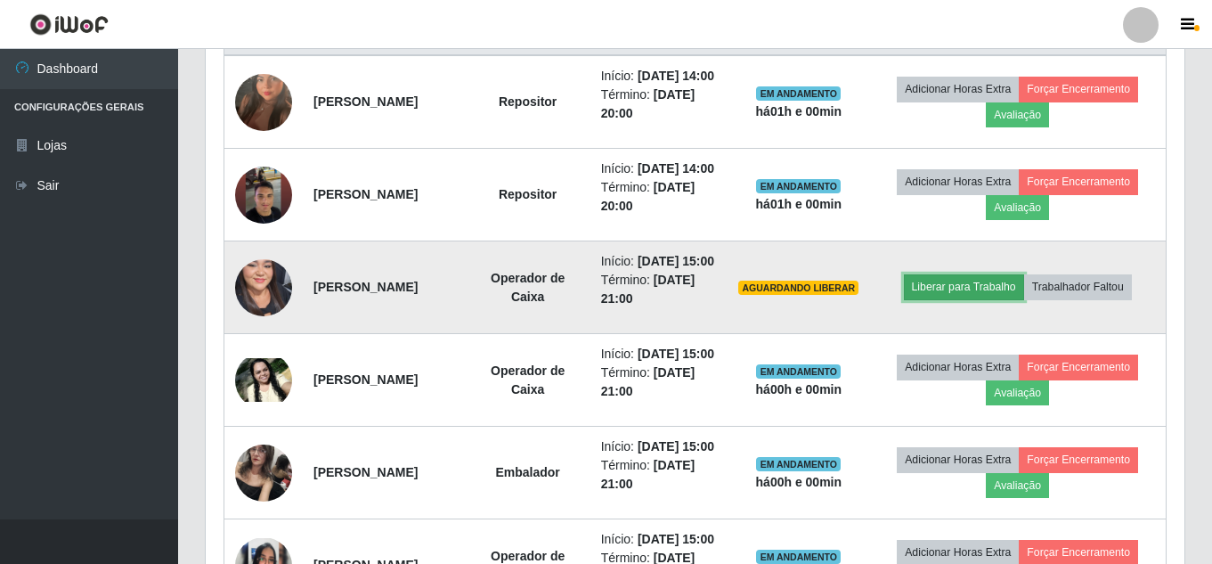
click at [967, 299] on button "Liberar para Trabalho" at bounding box center [964, 286] width 120 height 25
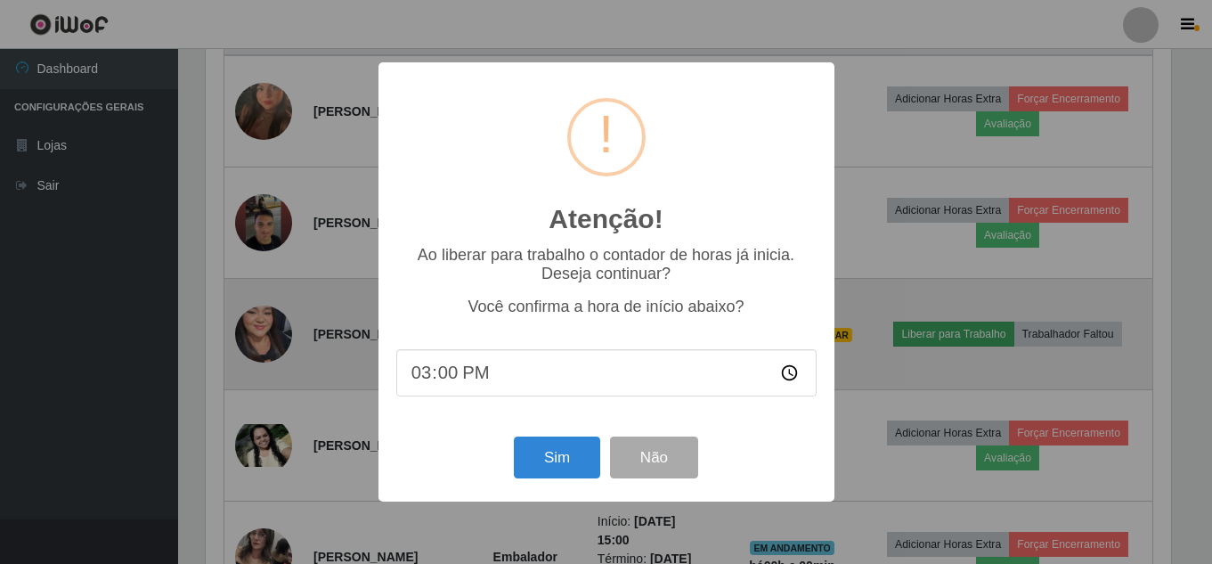
scroll to position [370, 970]
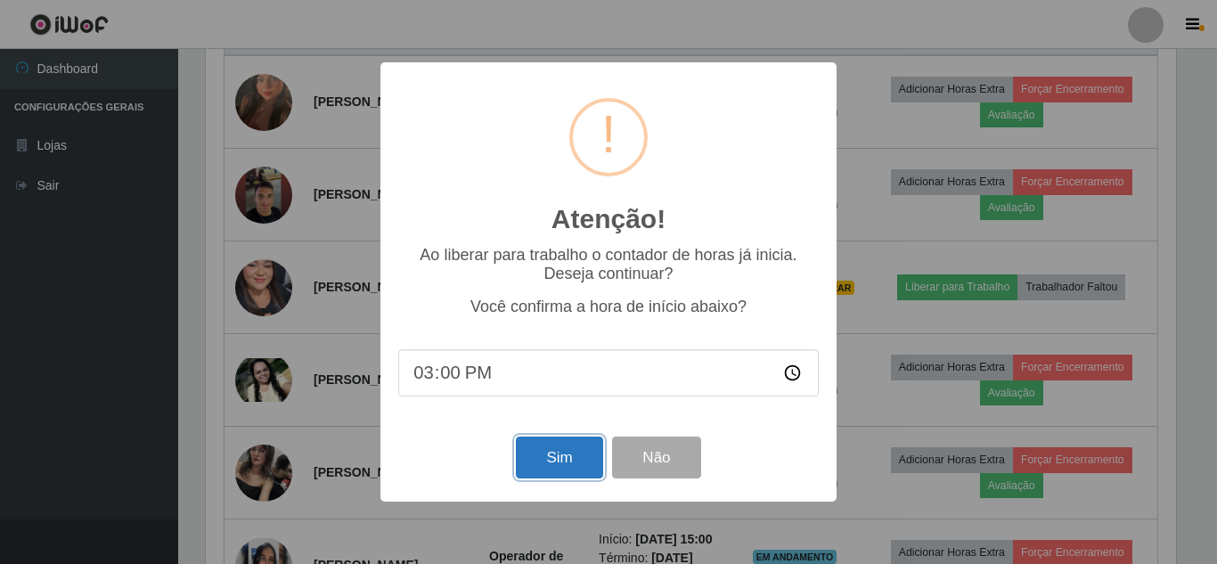
click at [555, 455] on button "Sim" at bounding box center [559, 458] width 86 height 42
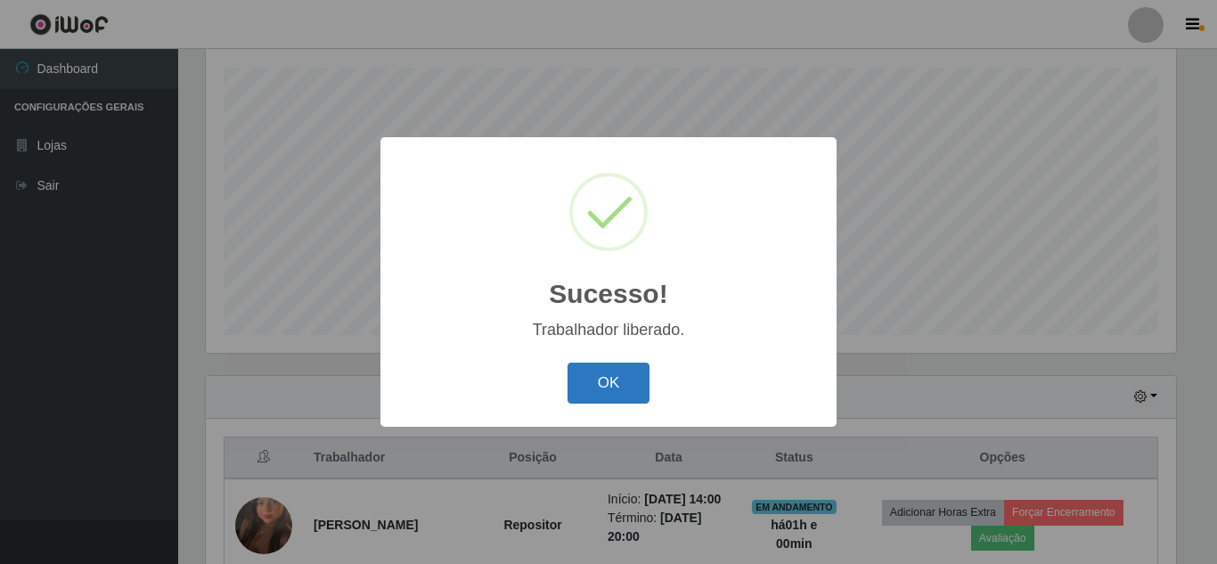
click at [600, 382] on button "OK" at bounding box center [608, 384] width 83 height 42
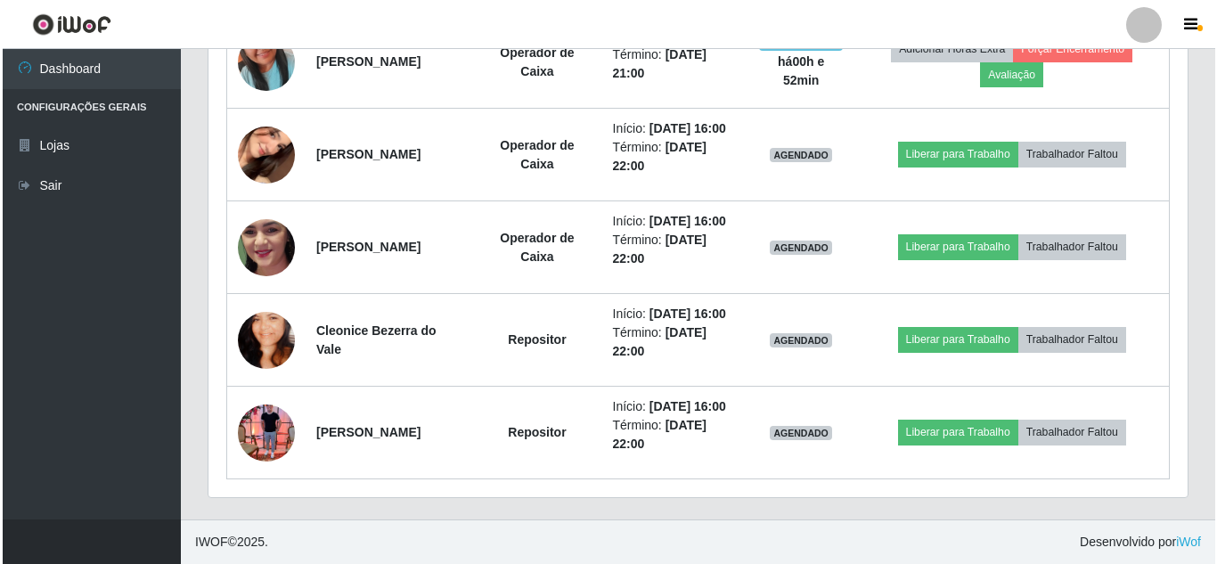
scroll to position [1438, 0]
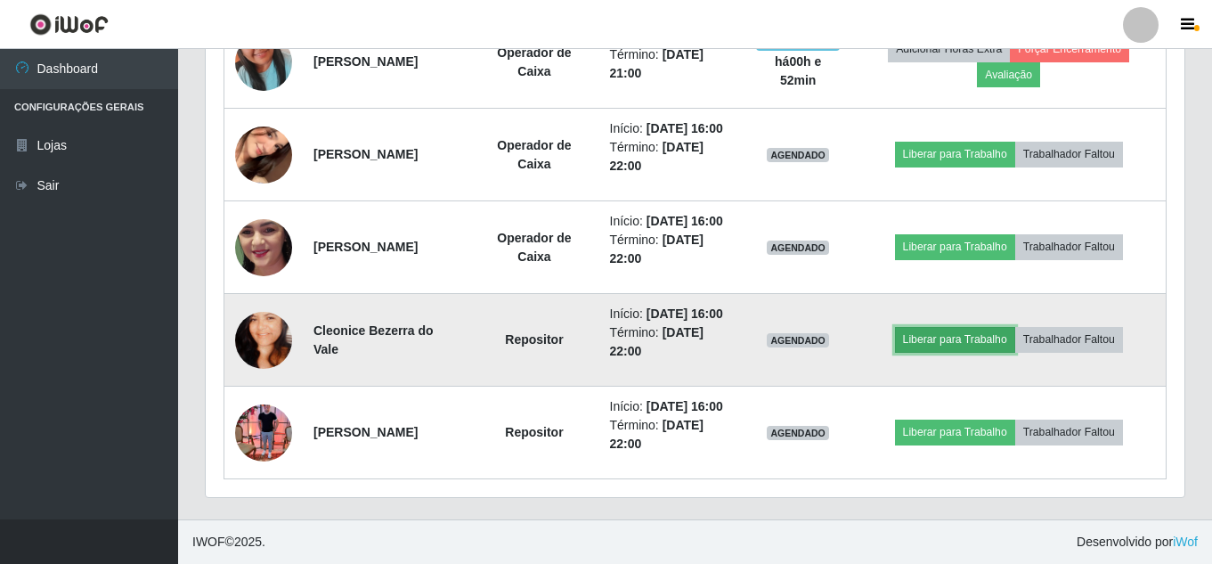
click at [962, 352] on button "Liberar para Trabalho" at bounding box center [955, 339] width 120 height 25
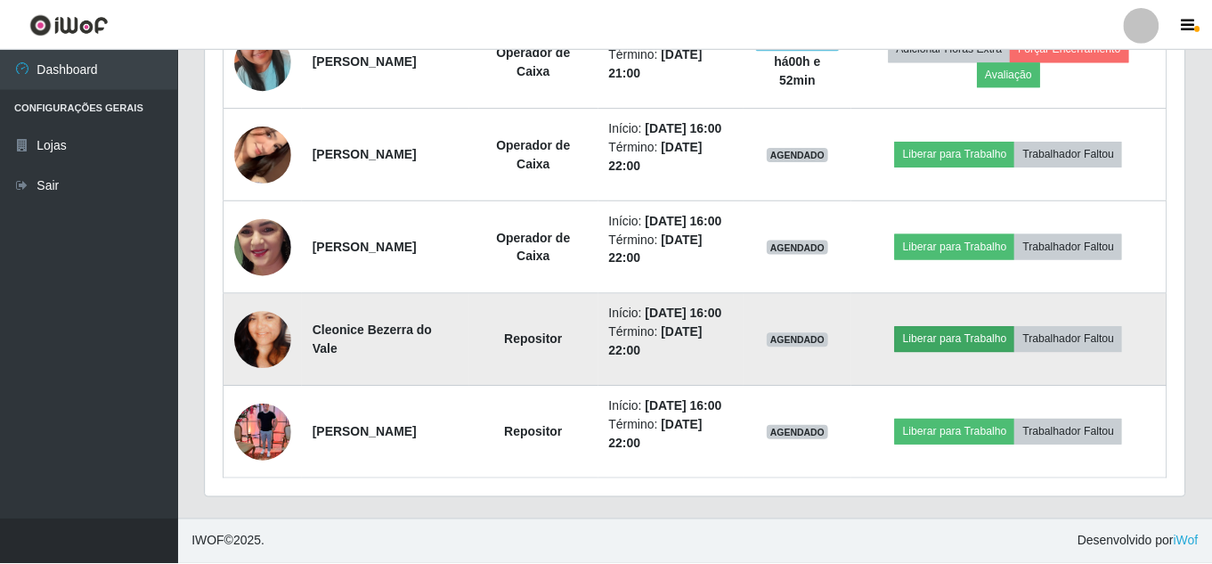
scroll to position [370, 970]
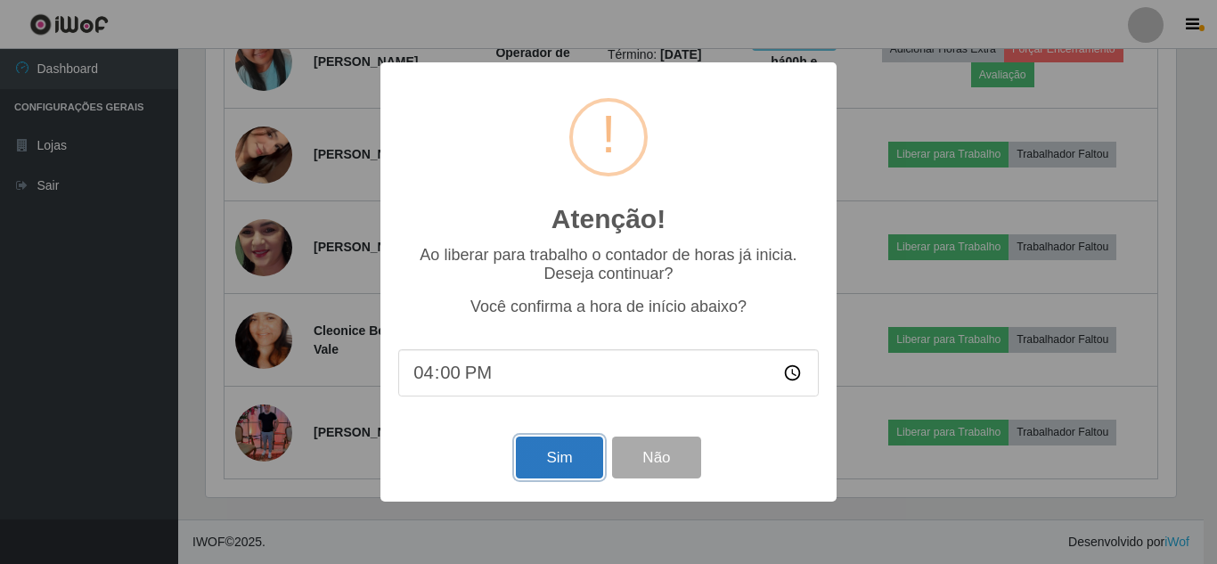
click at [575, 471] on button "Sim" at bounding box center [559, 458] width 86 height 42
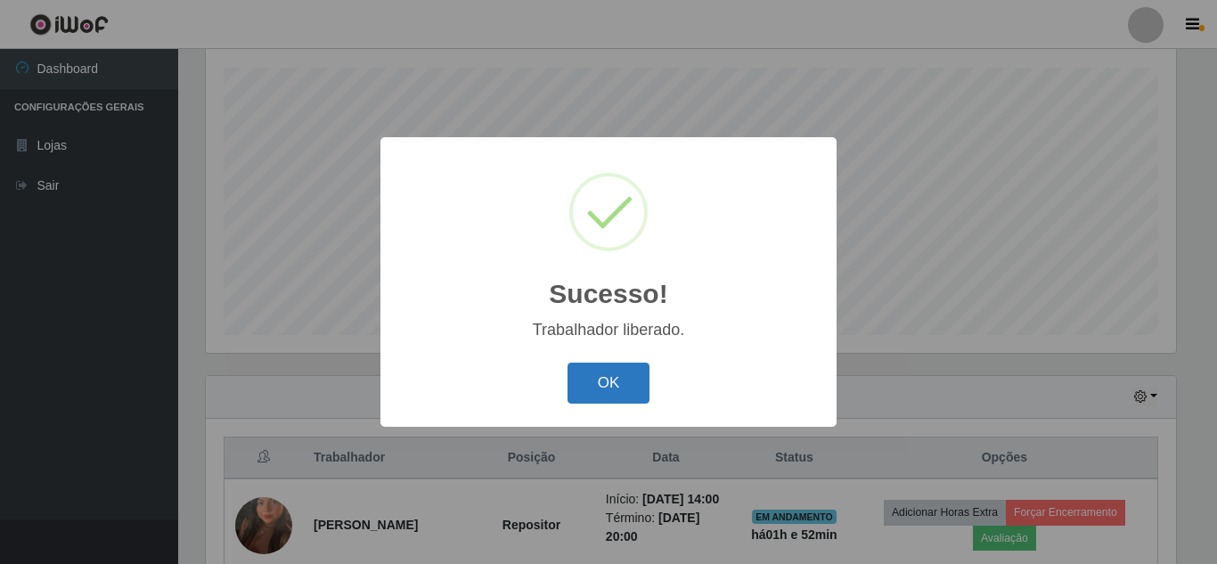
click at [600, 396] on button "OK" at bounding box center [608, 384] width 83 height 42
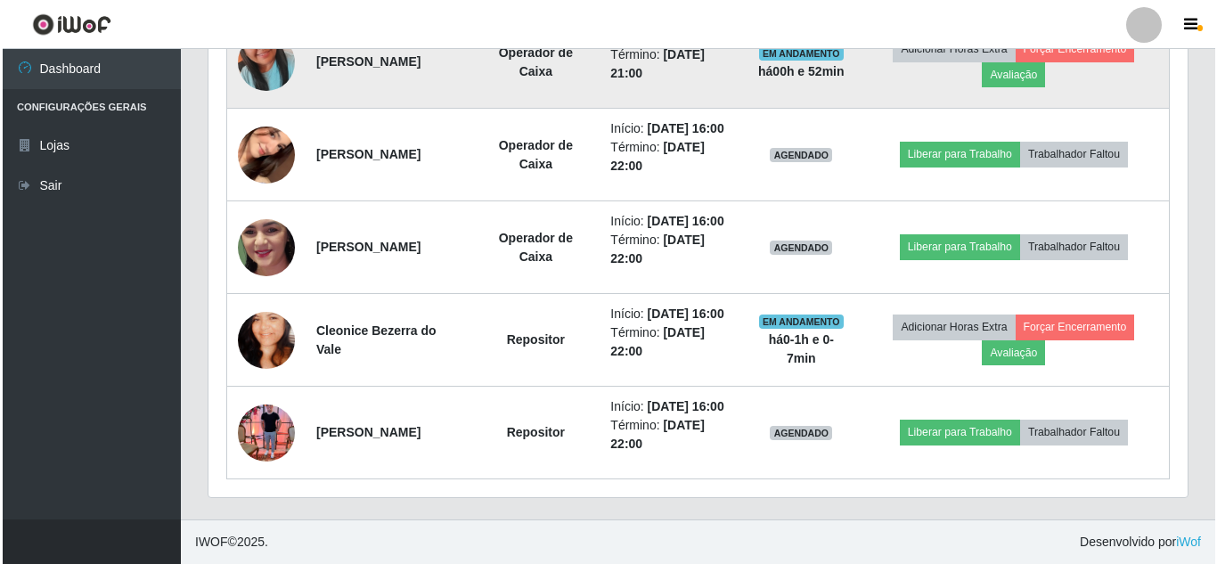
scroll to position [1527, 0]
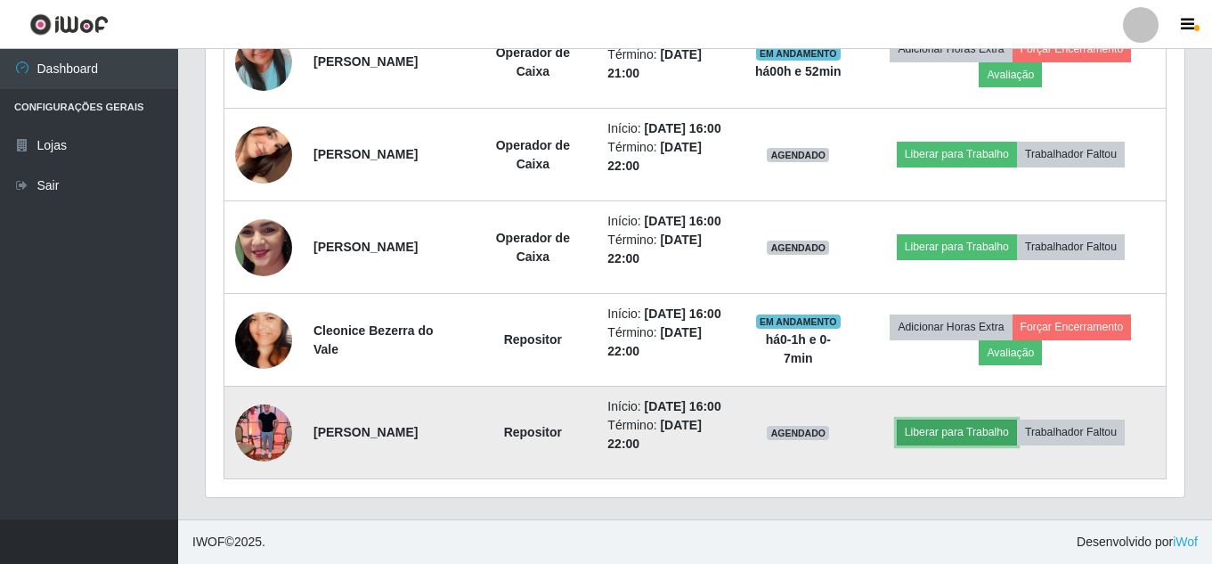
click at [945, 421] on button "Liberar para Trabalho" at bounding box center [957, 432] width 120 height 25
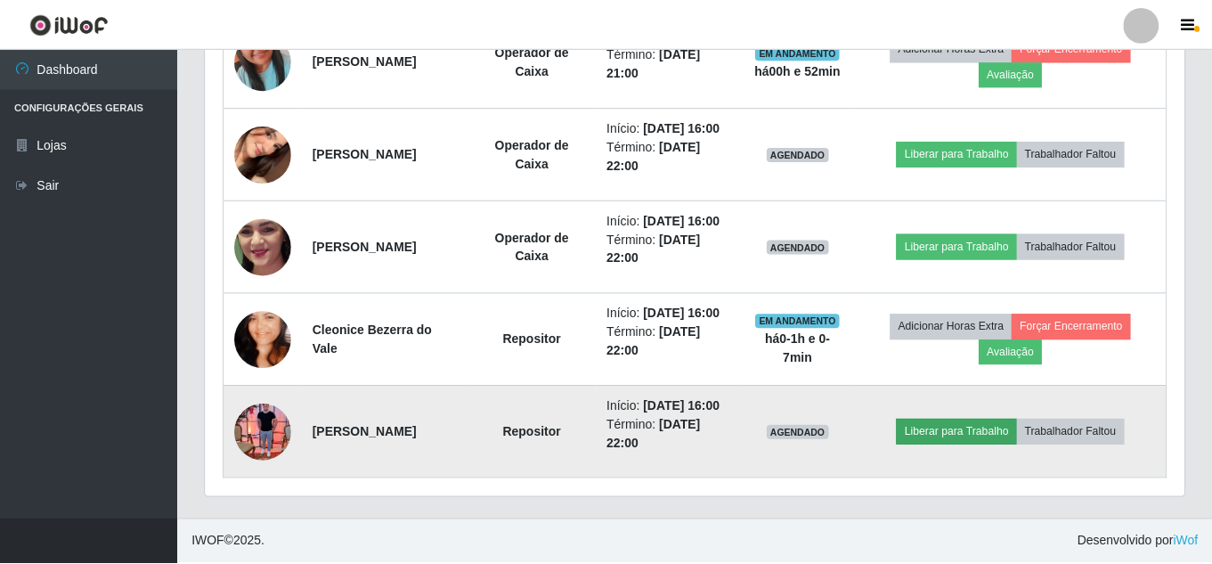
scroll to position [370, 970]
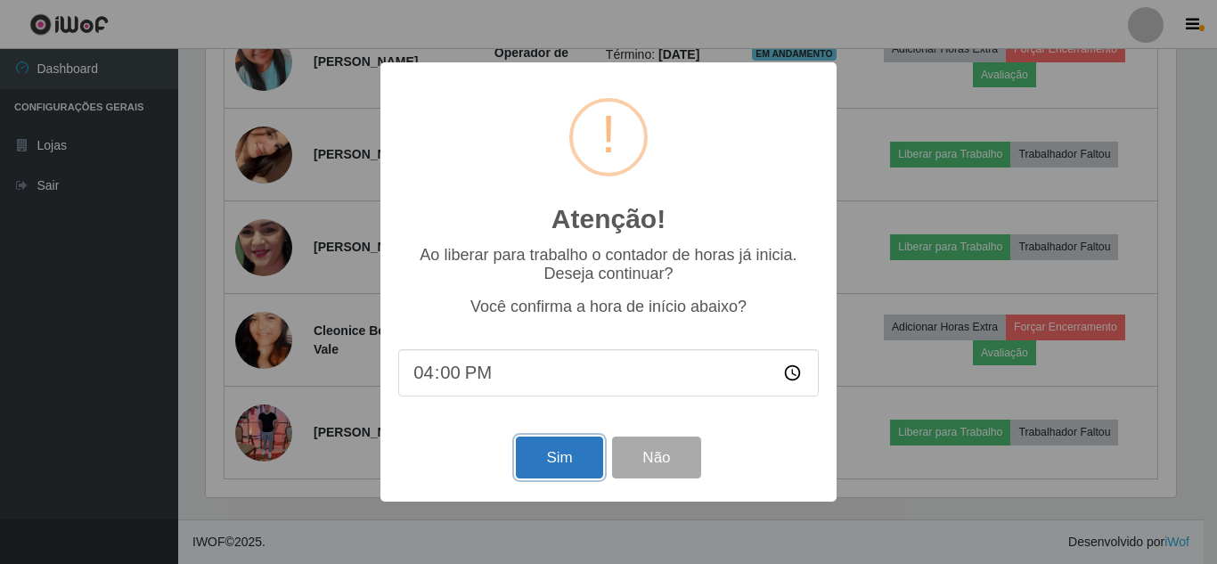
click at [571, 475] on button "Sim" at bounding box center [559, 458] width 86 height 42
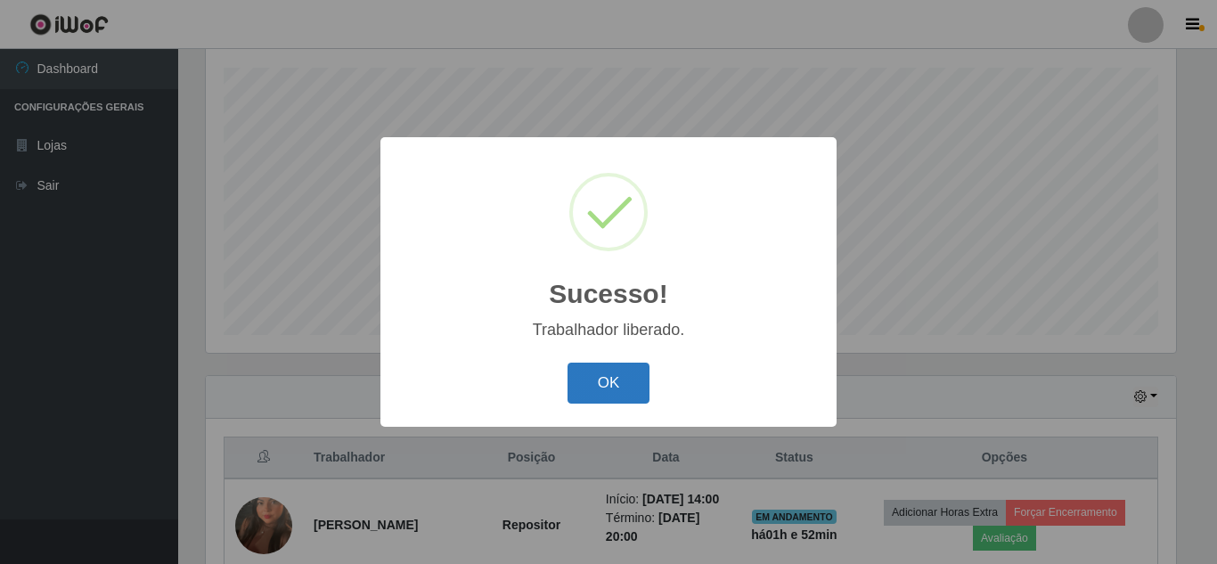
click at [607, 390] on button "OK" at bounding box center [608, 384] width 83 height 42
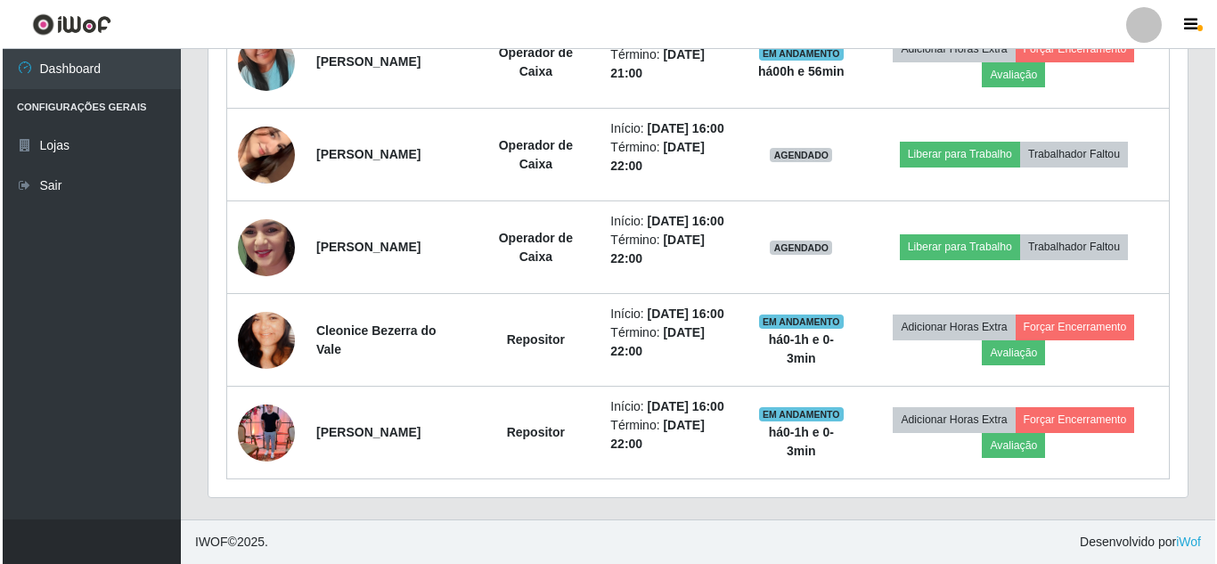
scroll to position [1438, 0]
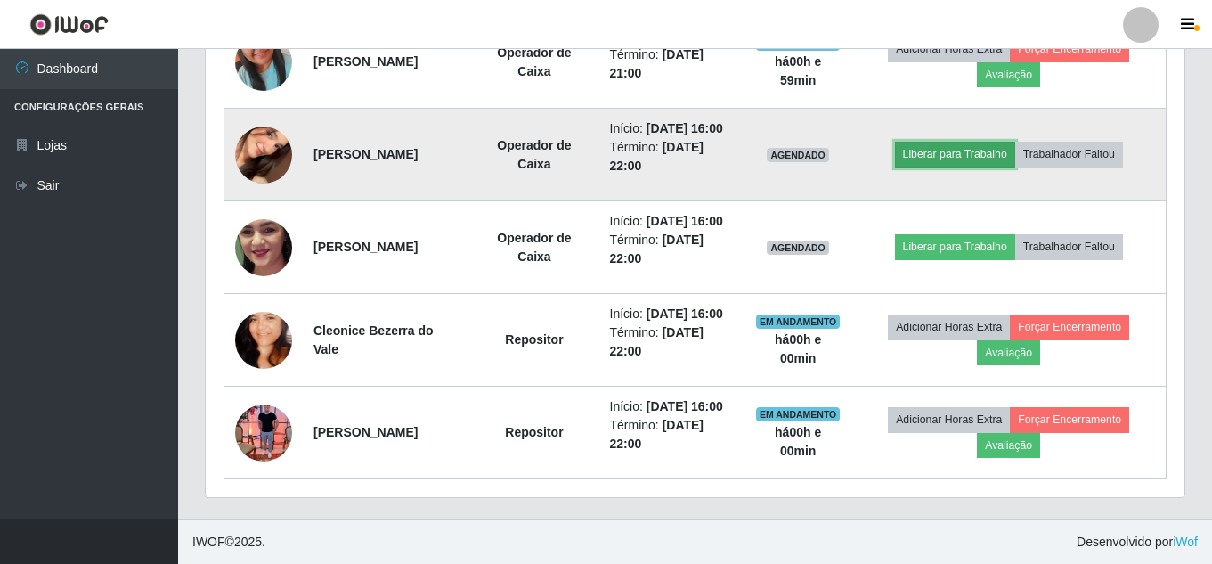
click at [965, 167] on button "Liberar para Trabalho" at bounding box center [955, 154] width 120 height 25
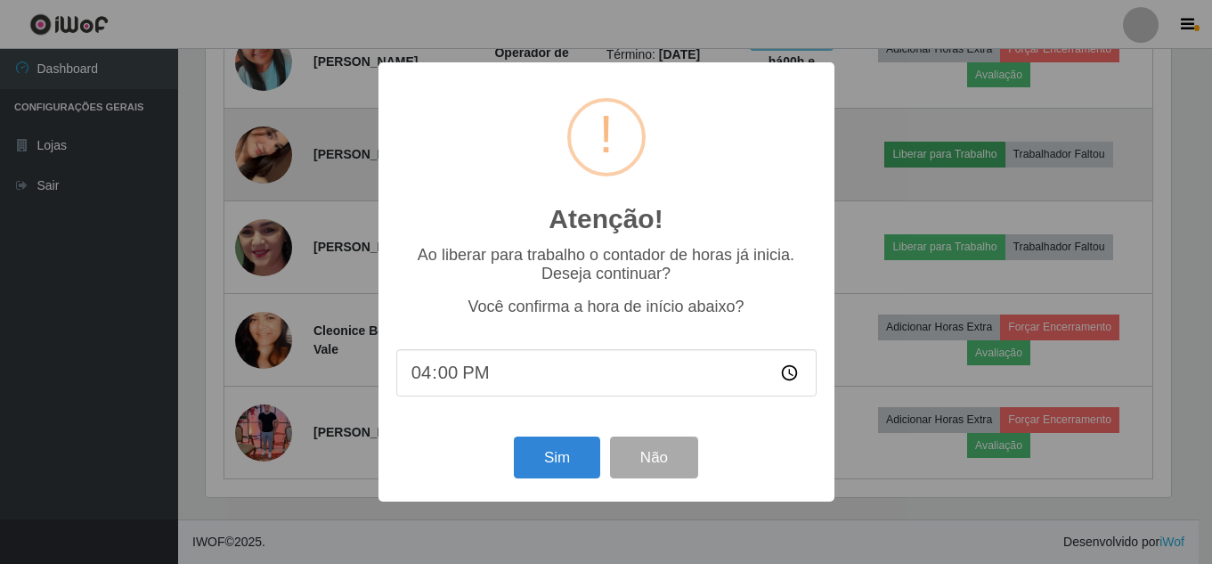
scroll to position [370, 970]
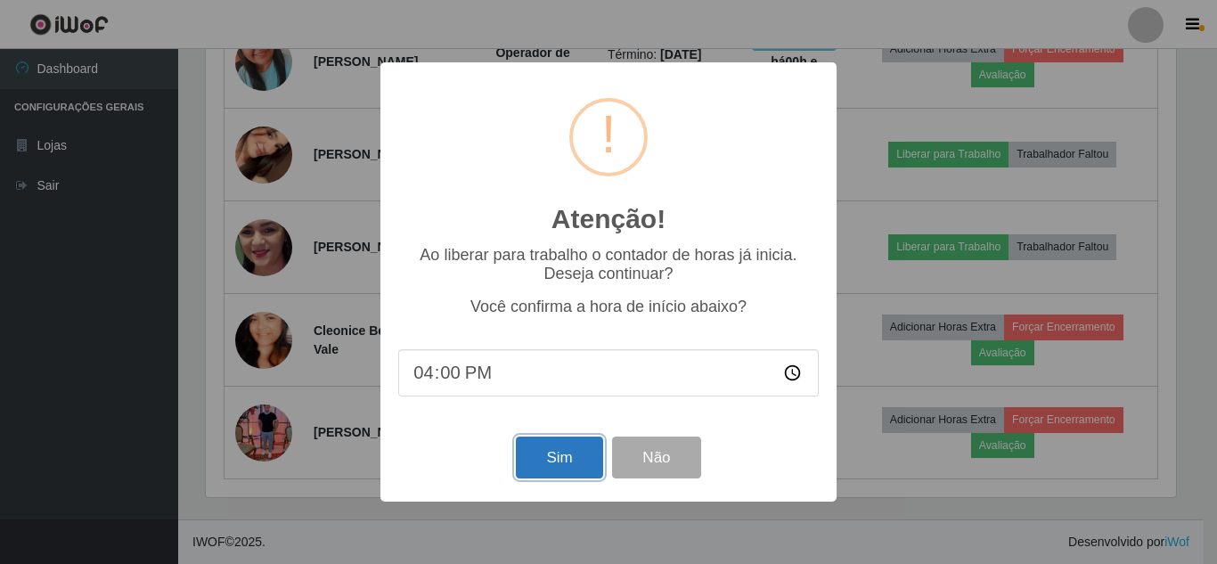
click at [573, 461] on button "Sim" at bounding box center [559, 458] width 86 height 42
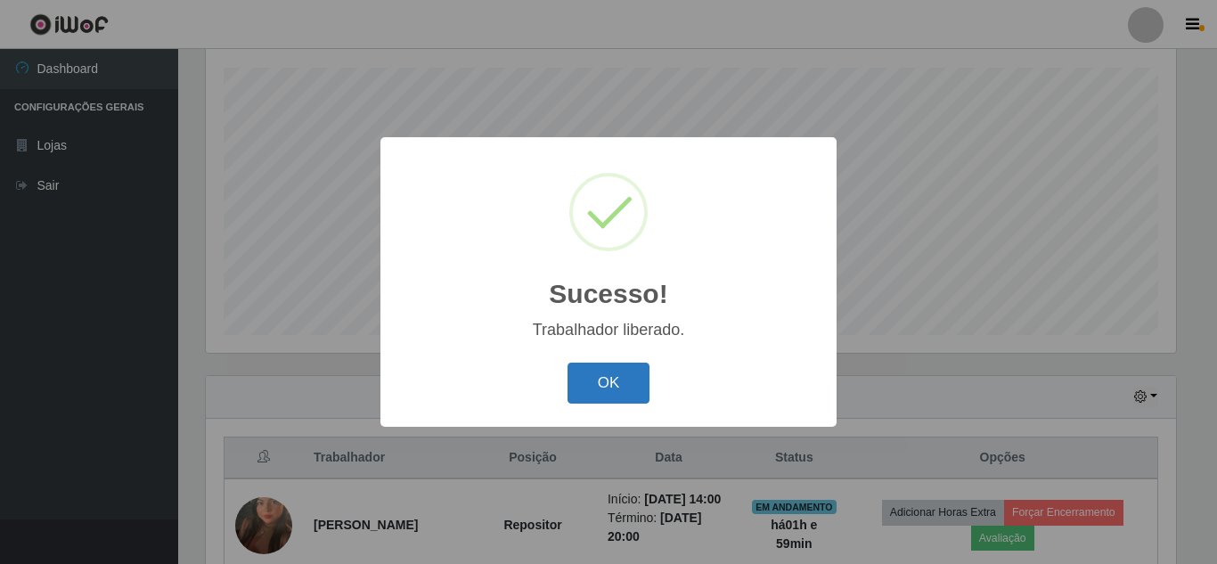
click at [586, 380] on button "OK" at bounding box center [608, 384] width 83 height 42
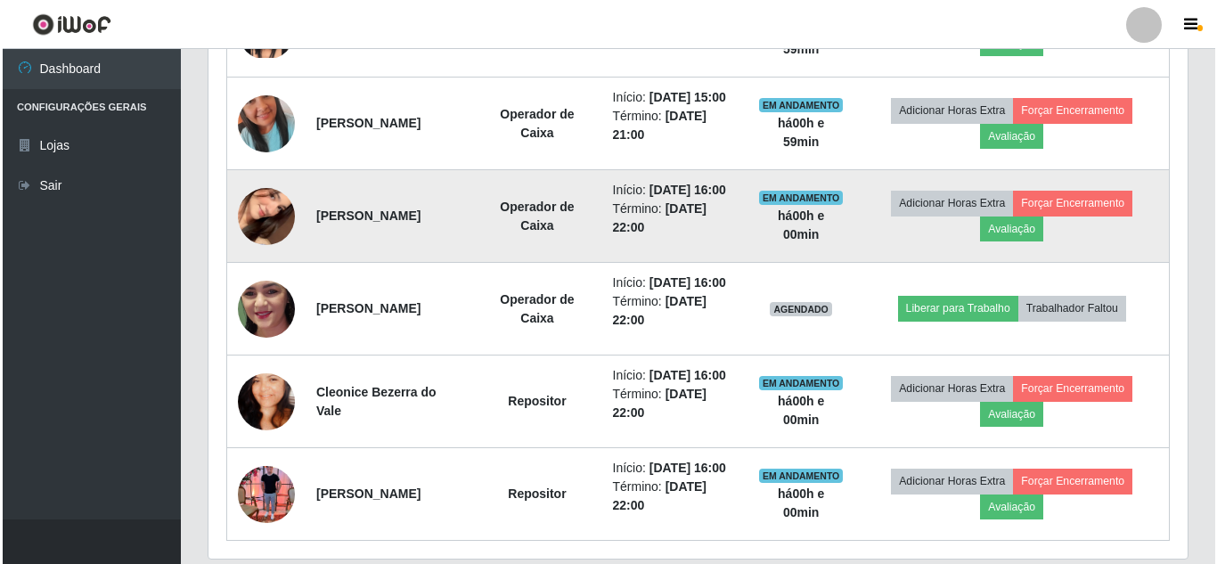
scroll to position [1371, 0]
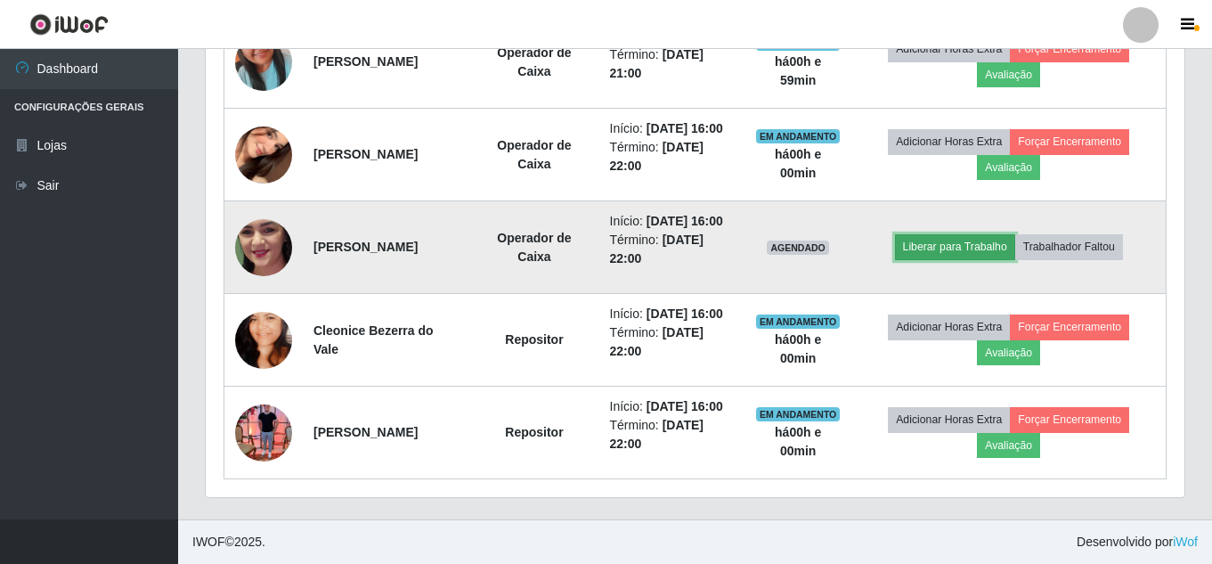
click at [983, 259] on button "Liberar para Trabalho" at bounding box center [955, 246] width 120 height 25
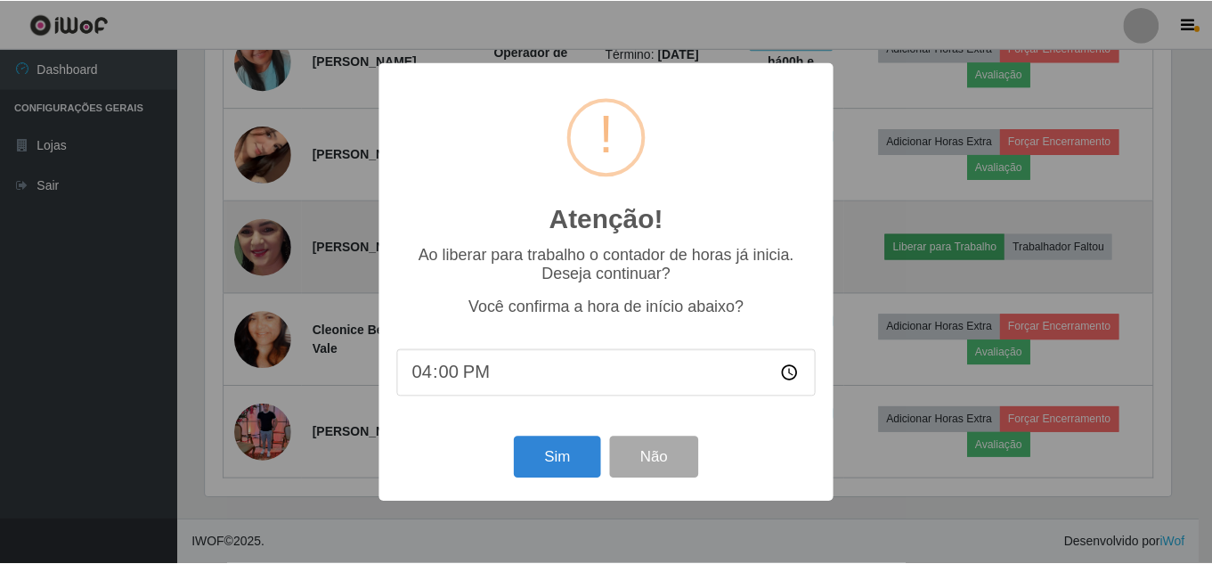
scroll to position [370, 970]
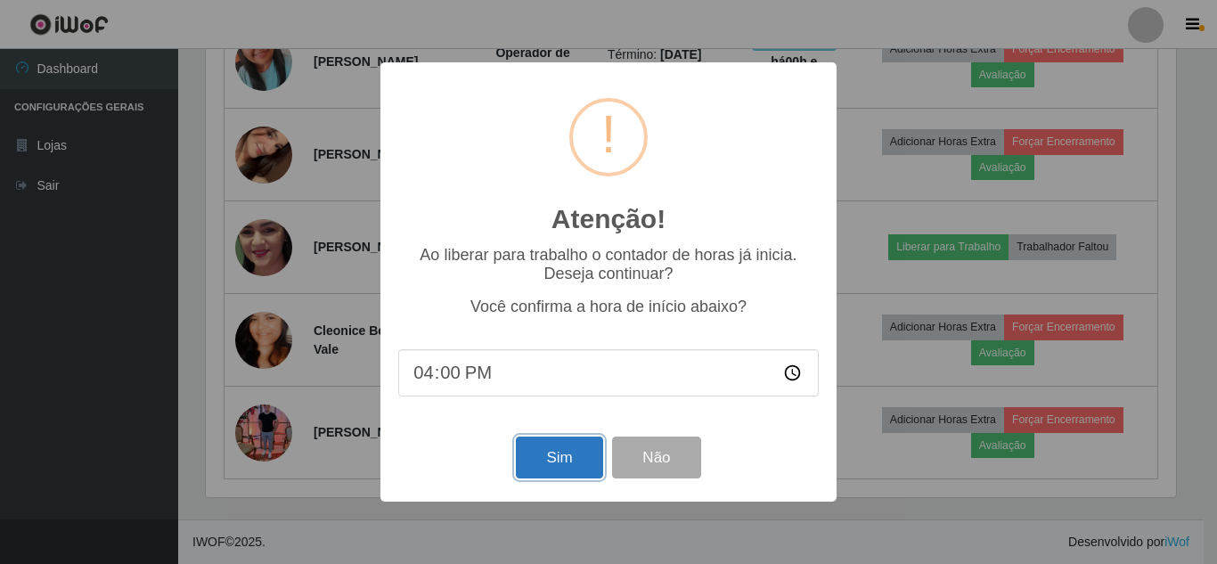
click at [545, 447] on button "Sim" at bounding box center [559, 458] width 86 height 42
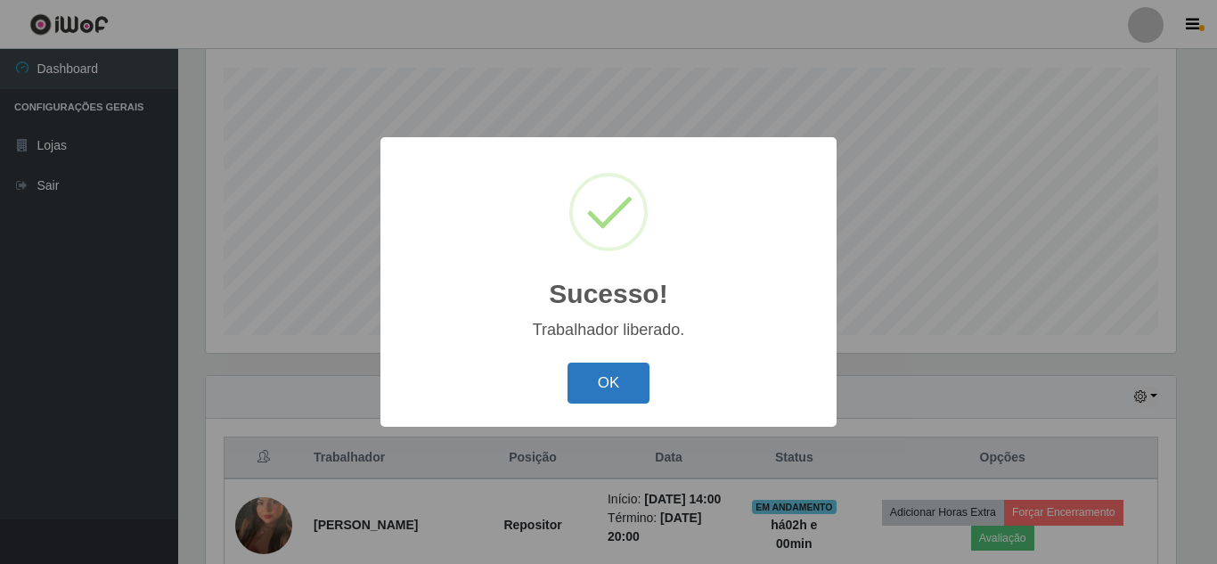
click at [603, 377] on button "OK" at bounding box center [608, 384] width 83 height 42
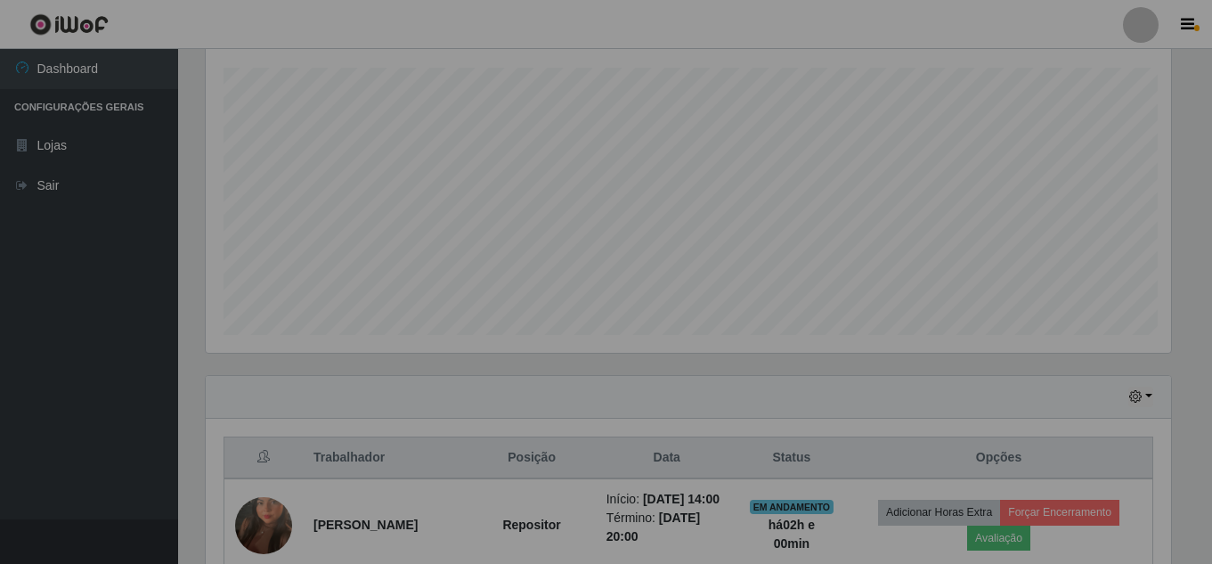
scroll to position [370, 979]
